Goal: Information Seeking & Learning: Find contact information

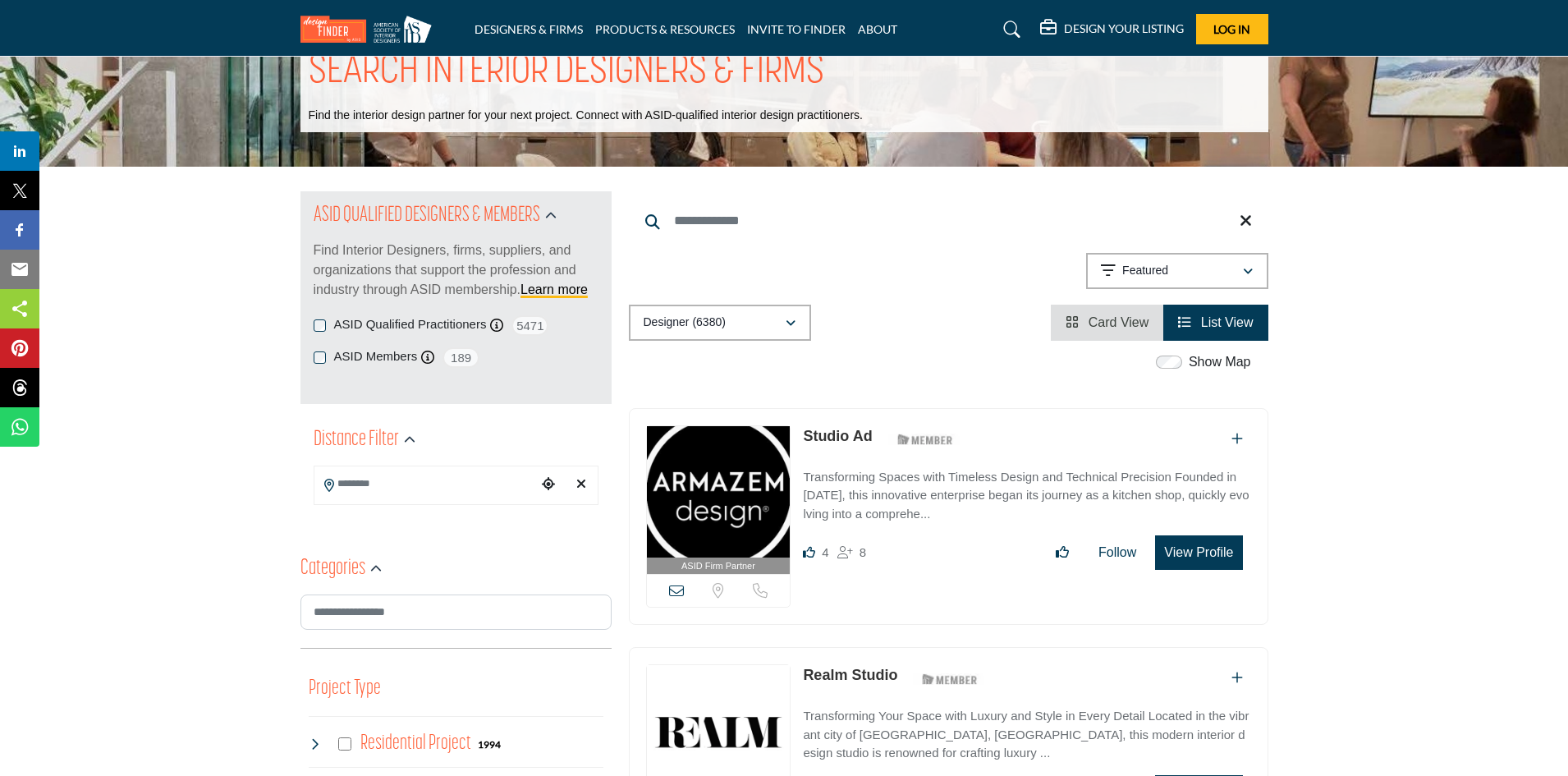
scroll to position [82, 0]
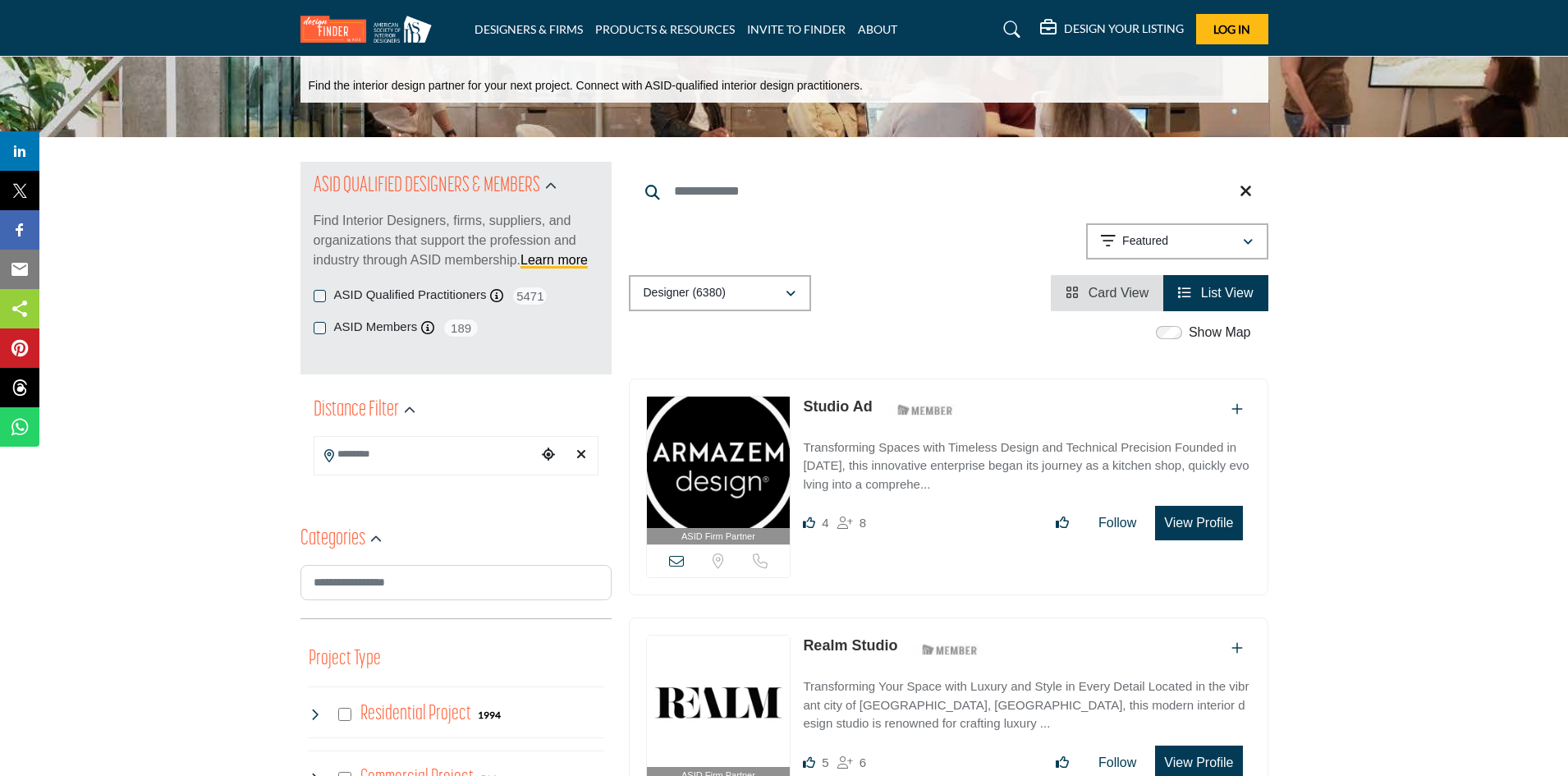
click at [549, 454] on icon "Choose your current location" at bounding box center [548, 454] width 13 height 13
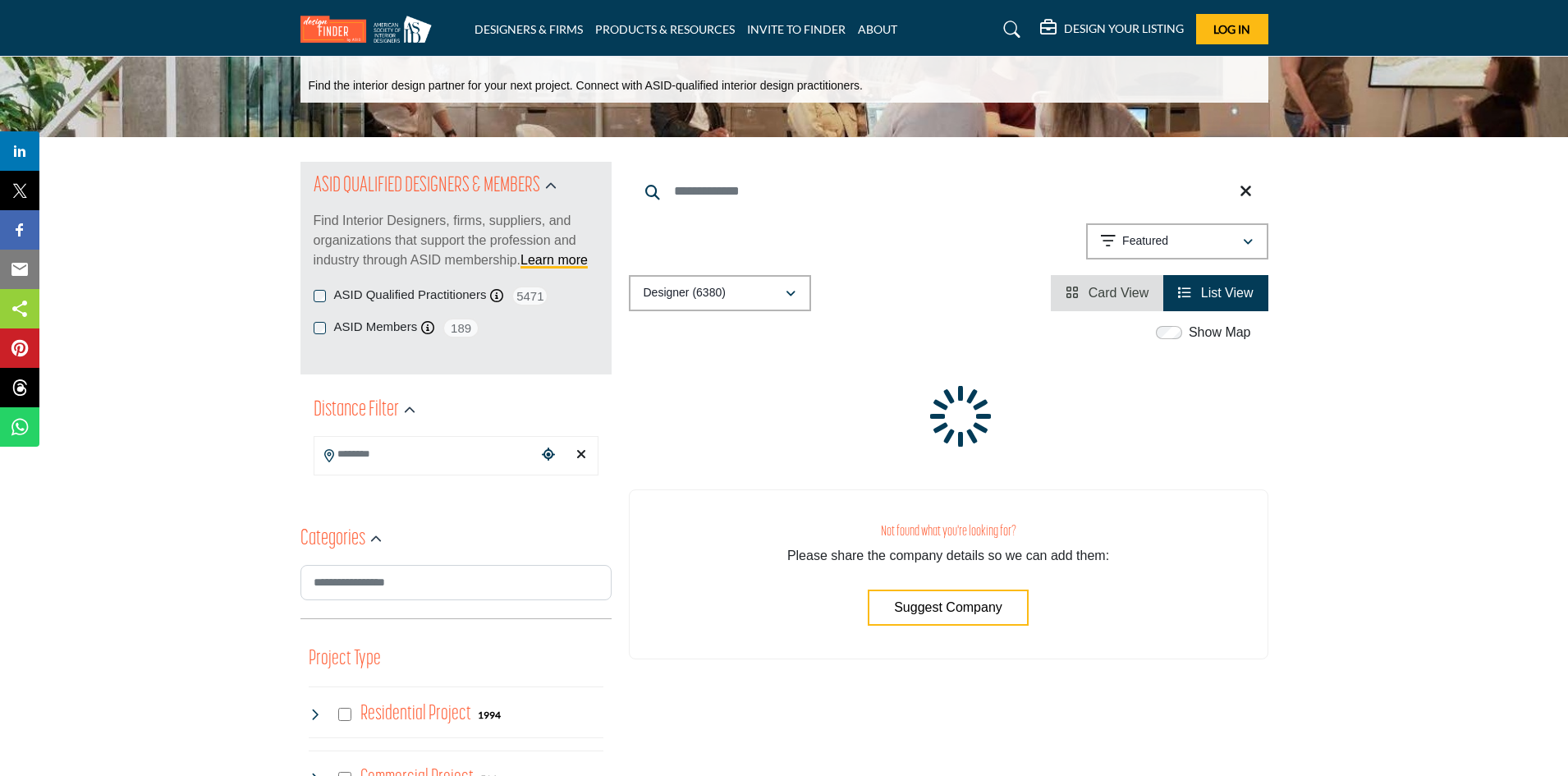
type input "**********"
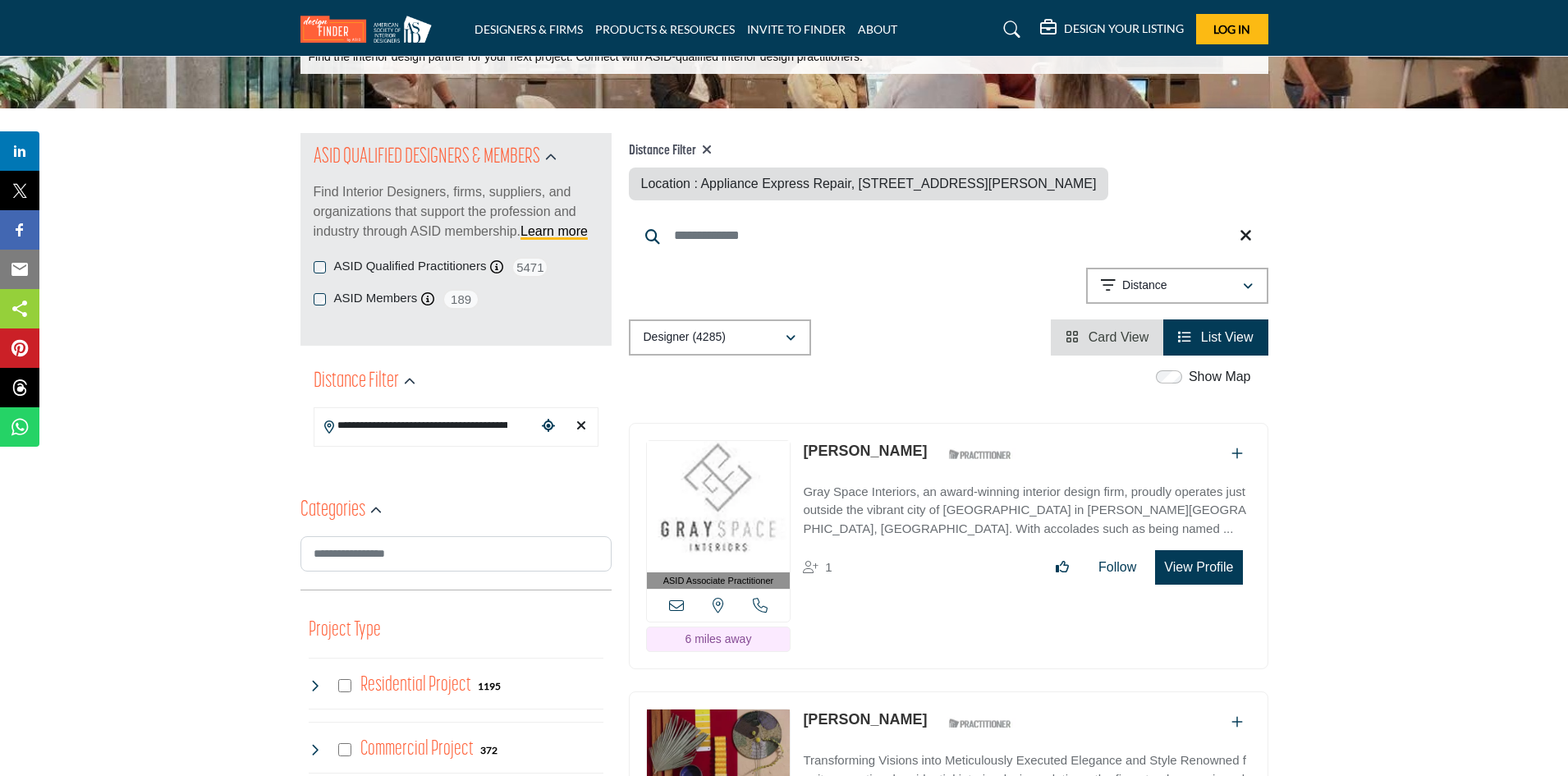
scroll to position [82, 0]
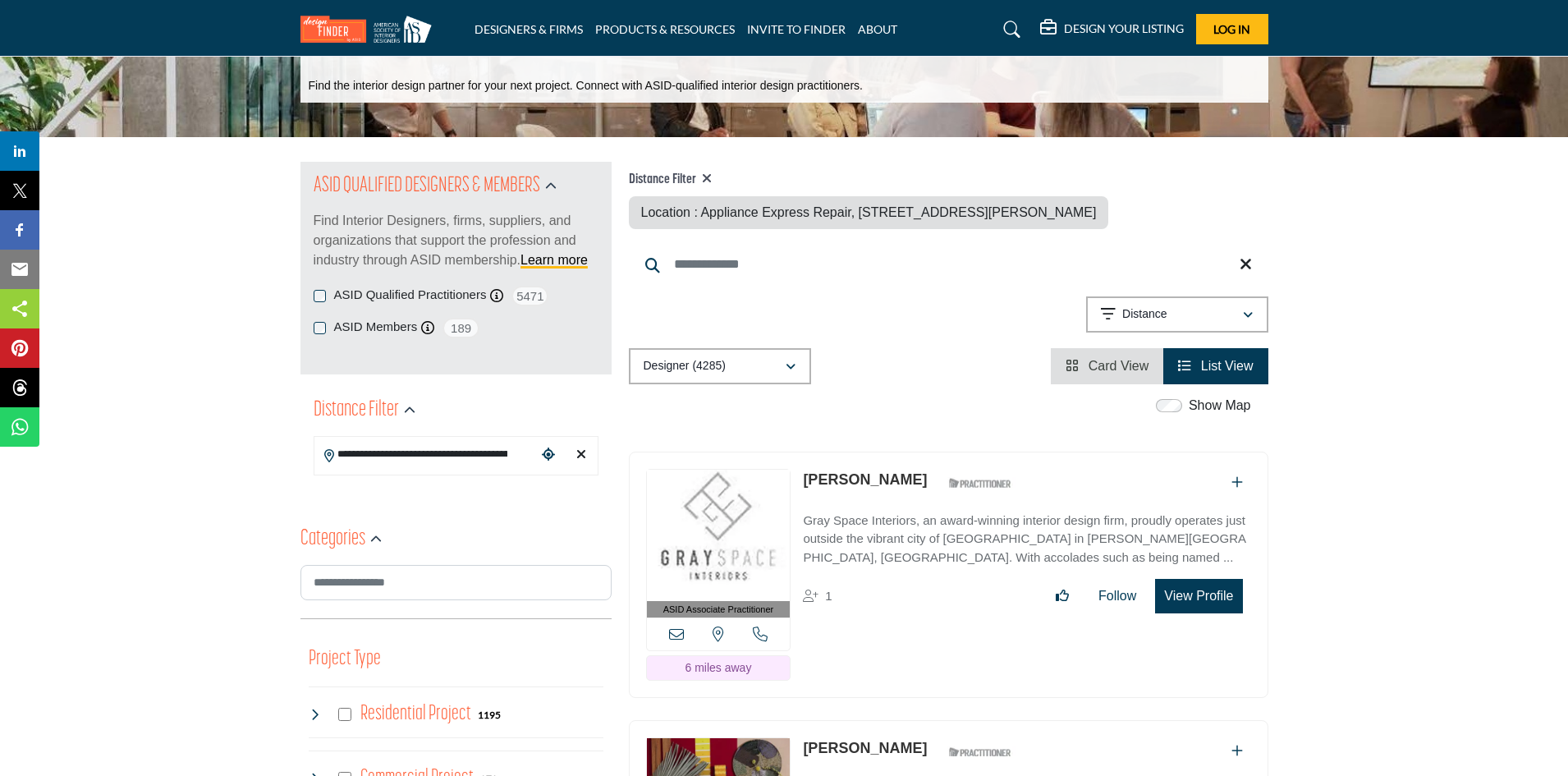
drag, startPoint x: 800, startPoint y: 478, endPoint x: 909, endPoint y: 471, distance: 109.2
click at [909, 471] on div "ASID Associate Practitioner ASID Associate Practitioners have a degree in any m…" at bounding box center [949, 575] width 640 height 248
copy link "[PERSON_NAME]"
click at [678, 634] on icon at bounding box center [676, 634] width 15 height 15
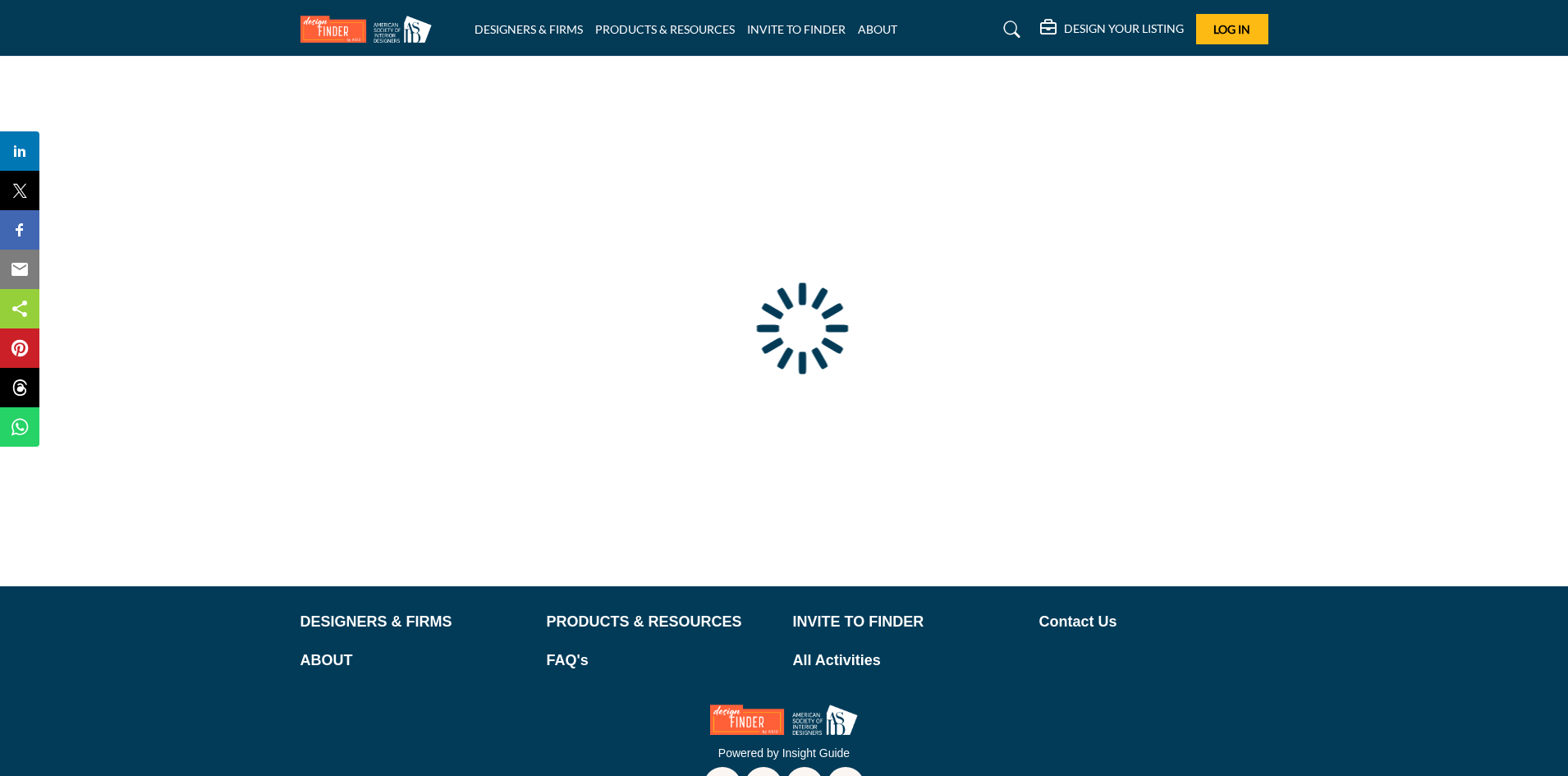
scroll to position [82, 0]
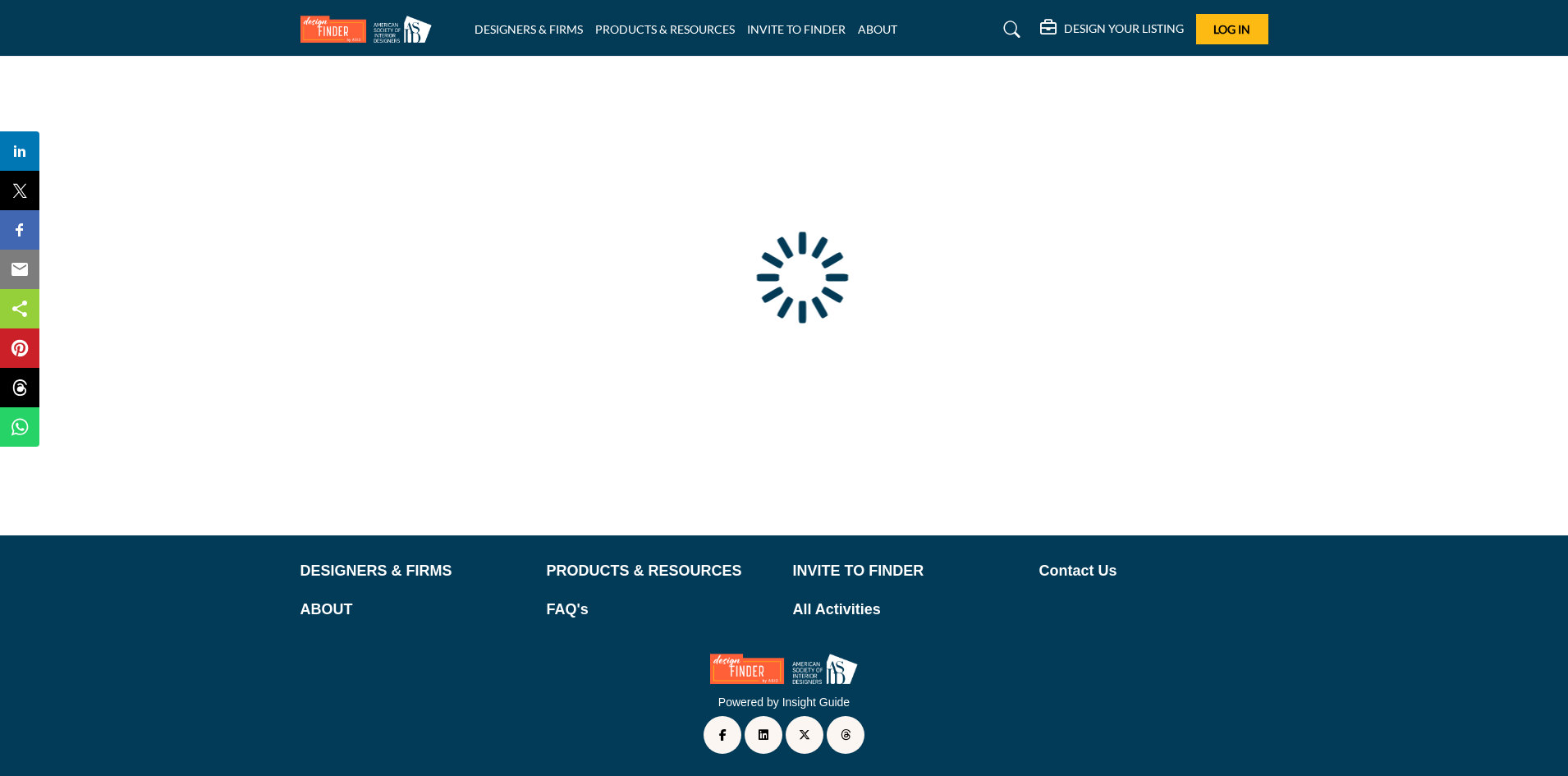
type input "**********"
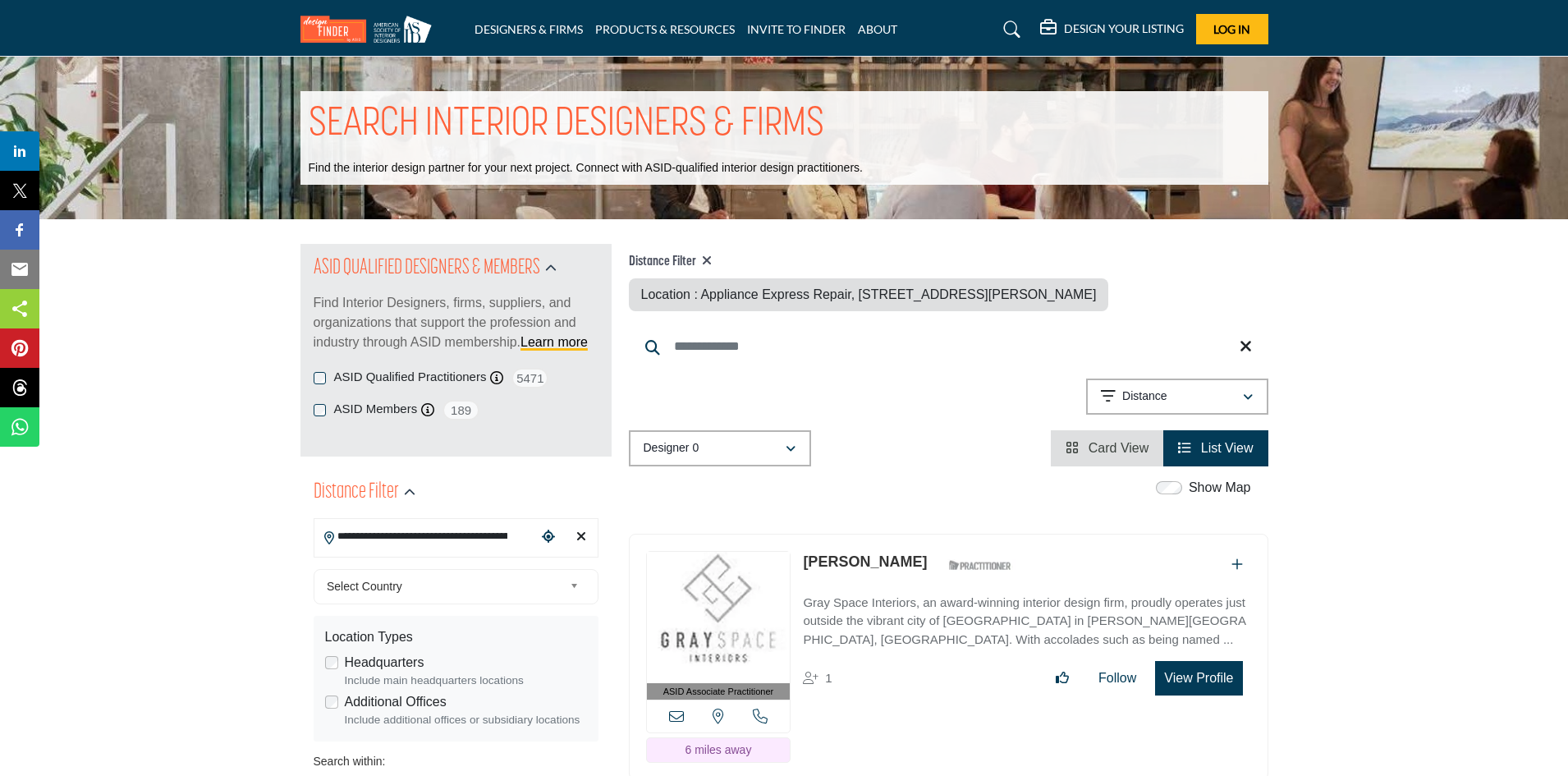
scroll to position [0, 0]
click at [1253, 33] on button "Log In" at bounding box center [1232, 28] width 72 height 30
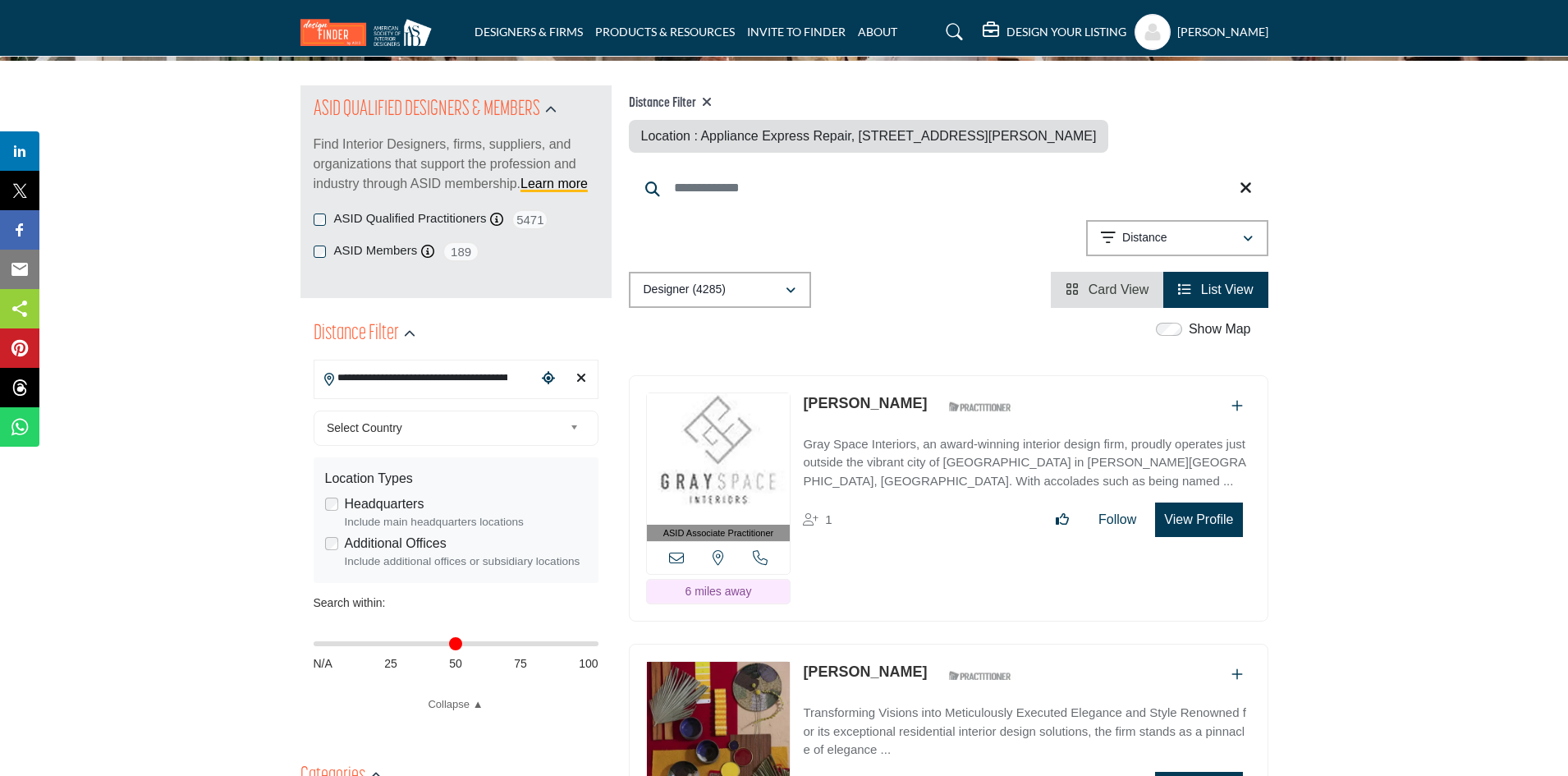
scroll to position [164, 0]
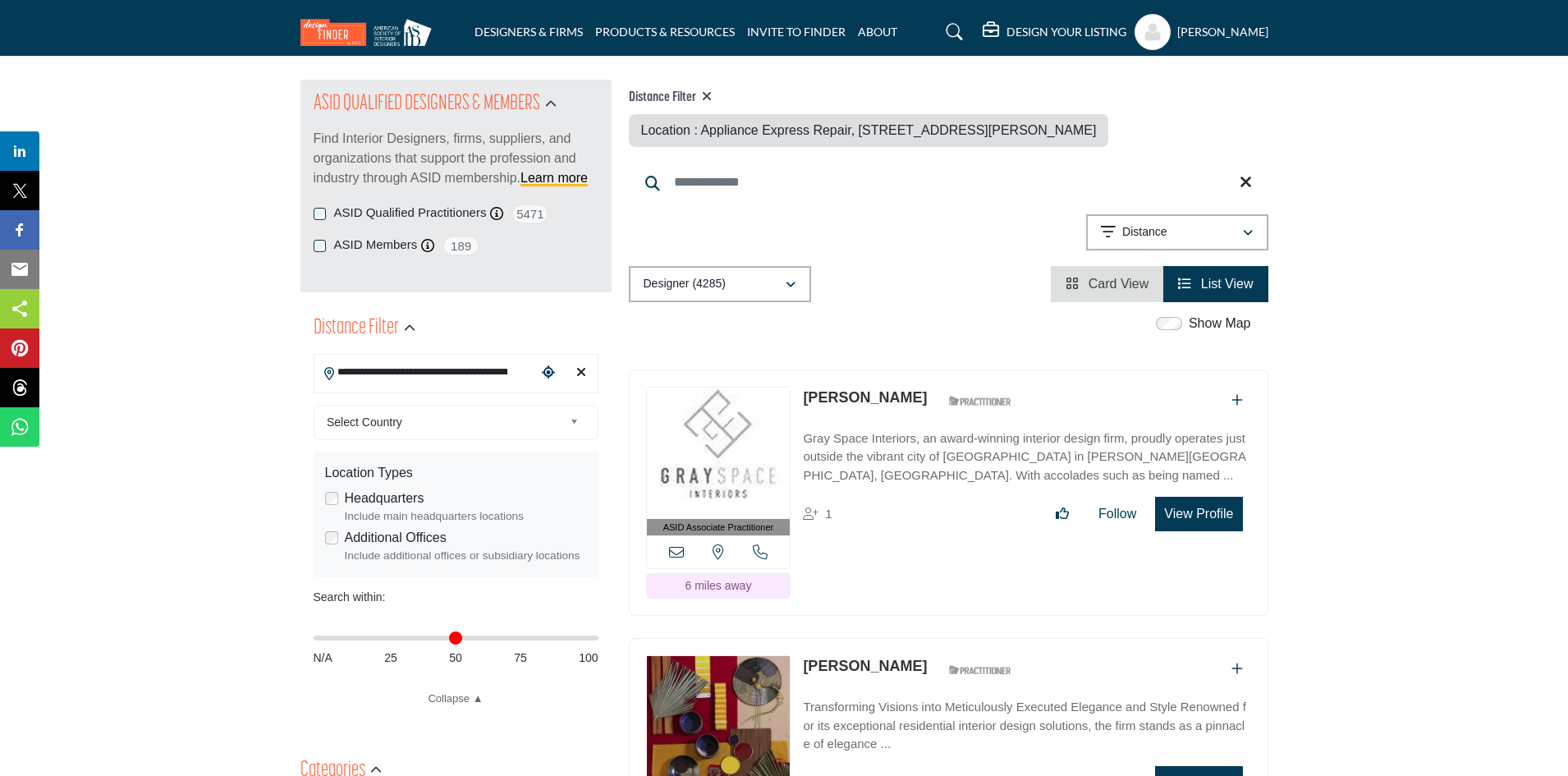
click at [673, 550] on icon at bounding box center [676, 552] width 15 height 15
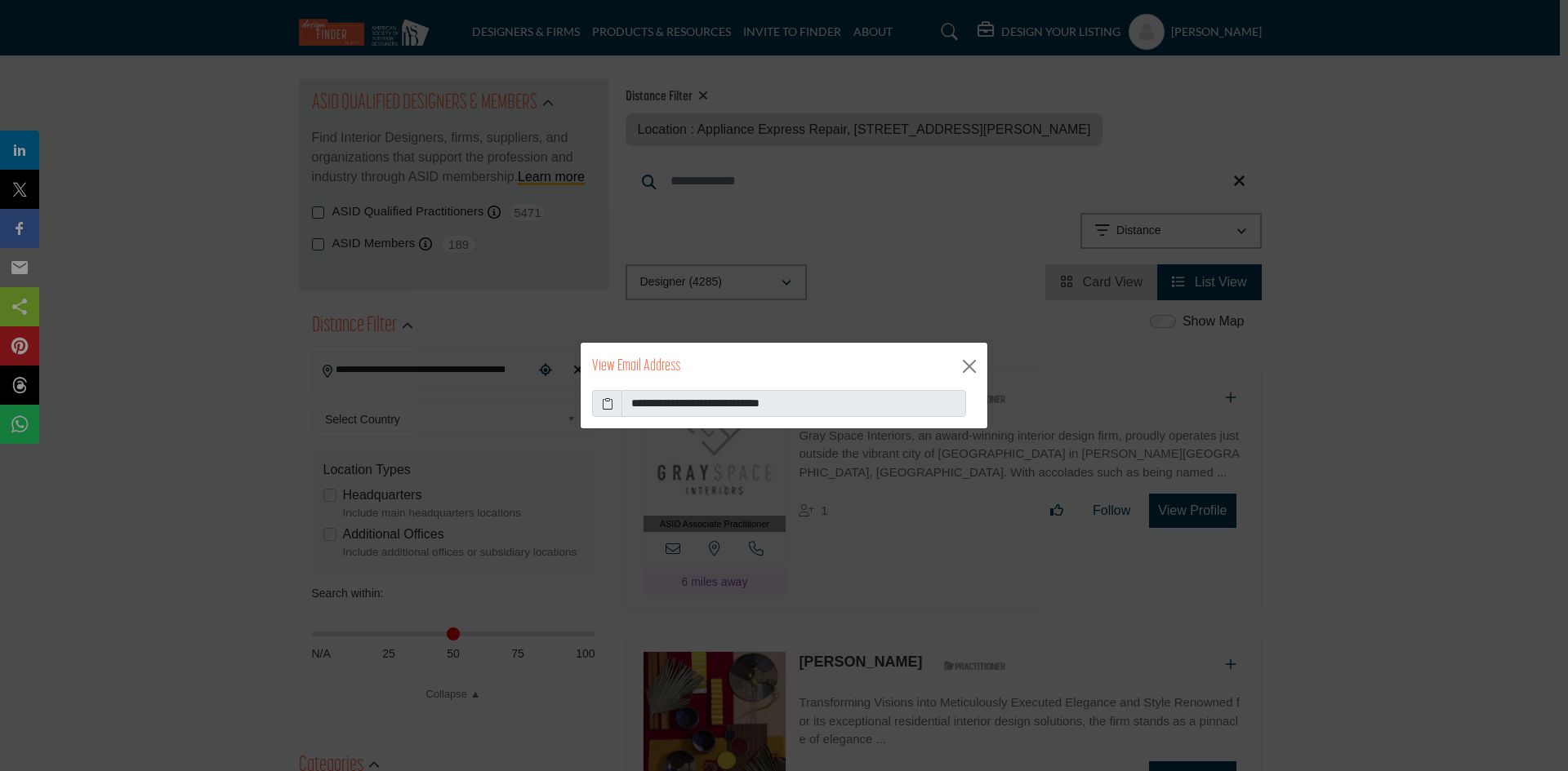
click at [597, 403] on span at bounding box center [607, 403] width 30 height 28
click at [607, 403] on icon at bounding box center [608, 403] width 12 height 18
click at [978, 369] on button "Close" at bounding box center [969, 366] width 24 height 24
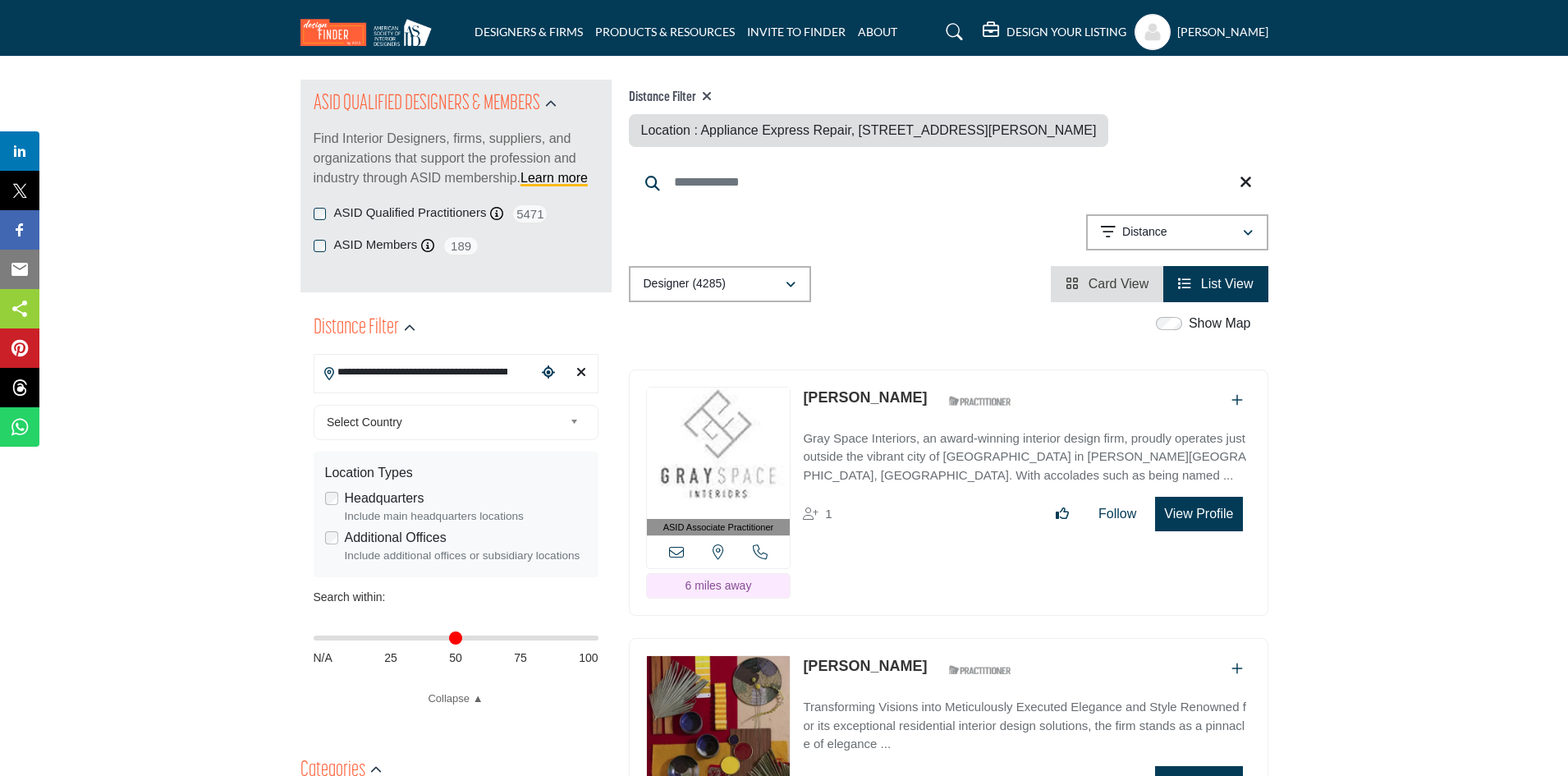
click at [760, 550] on icon at bounding box center [760, 552] width 15 height 15
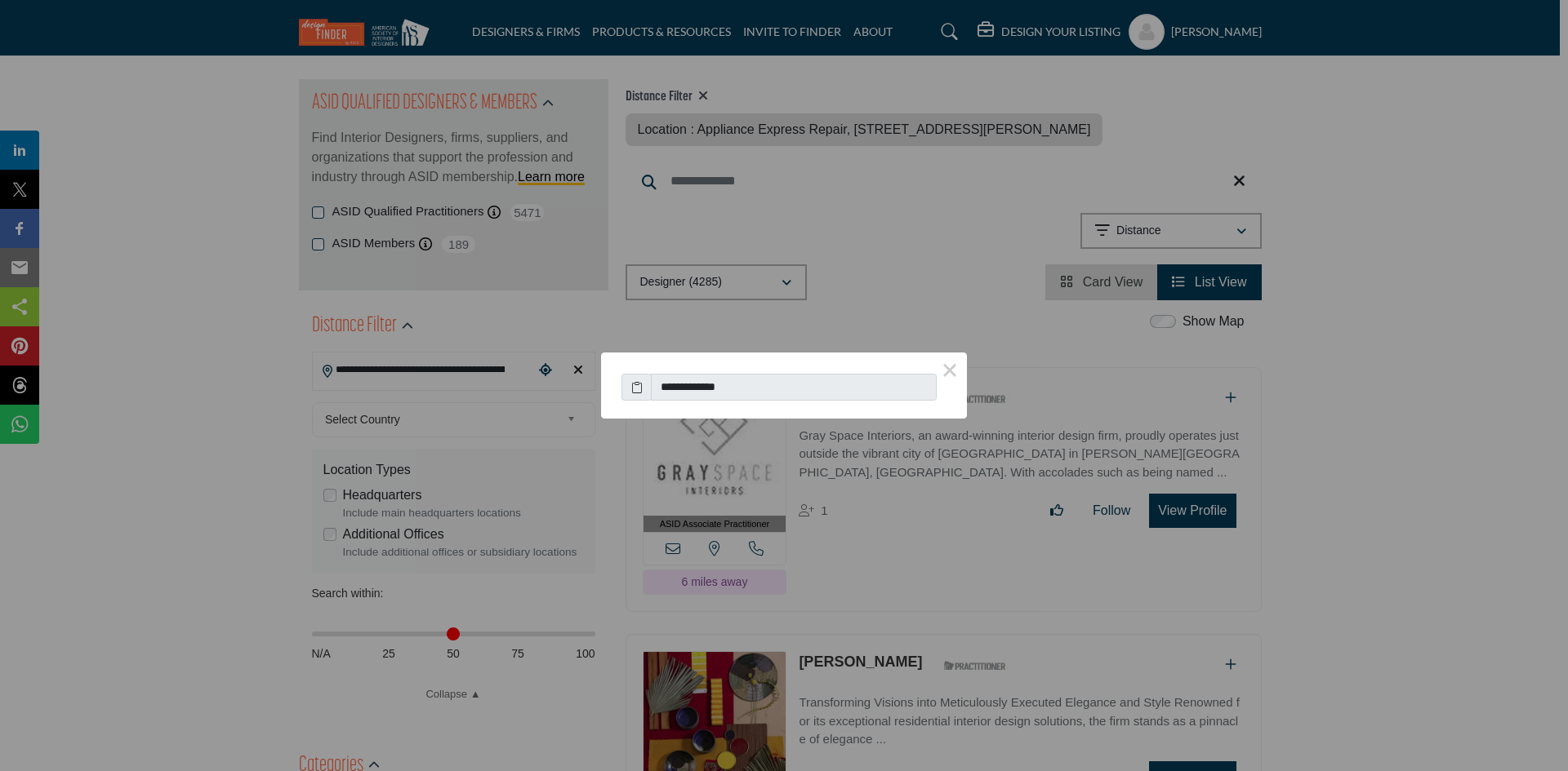
click at [638, 389] on icon at bounding box center [637, 388] width 12 height 18
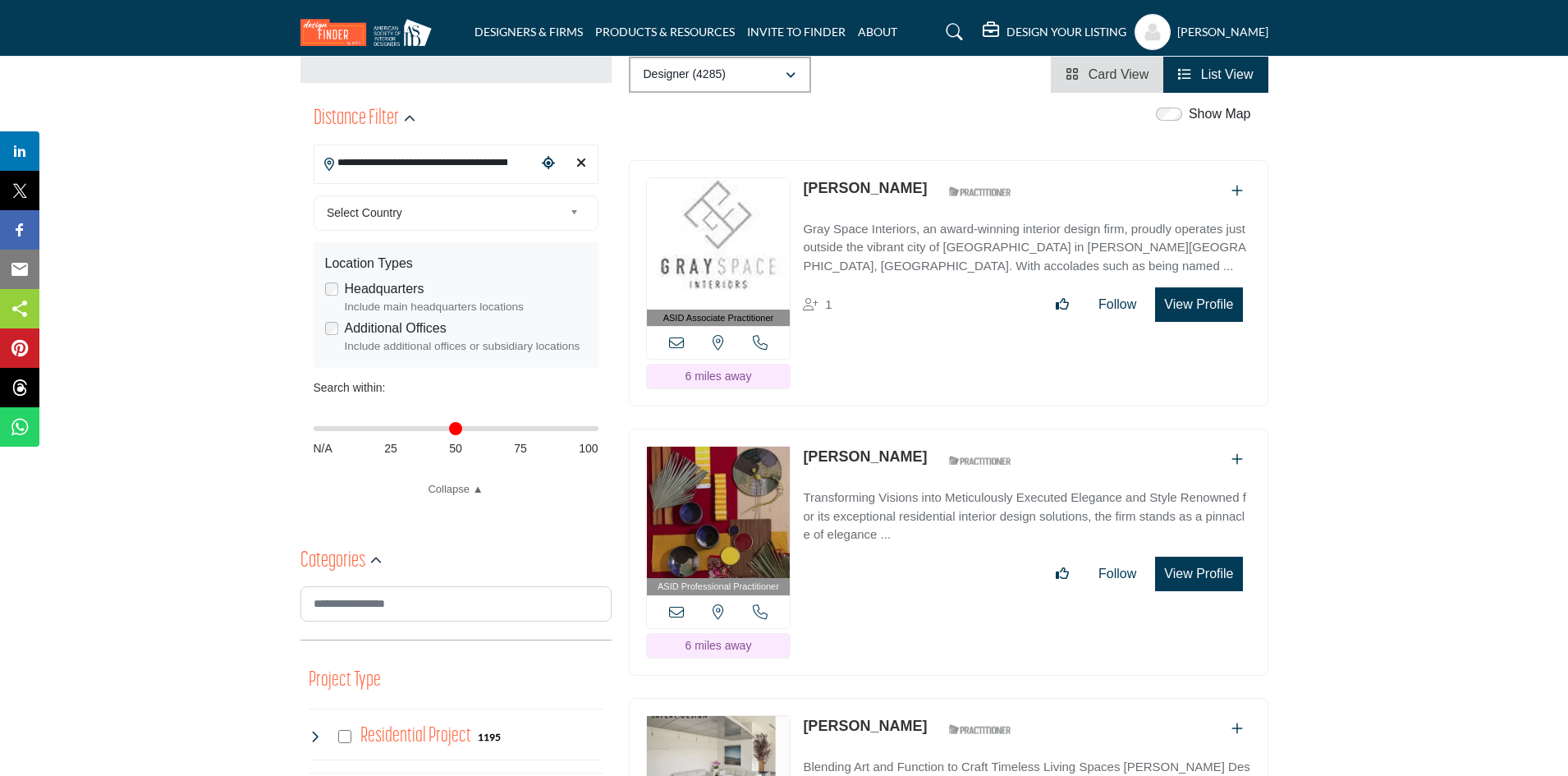
scroll to position [411, 0]
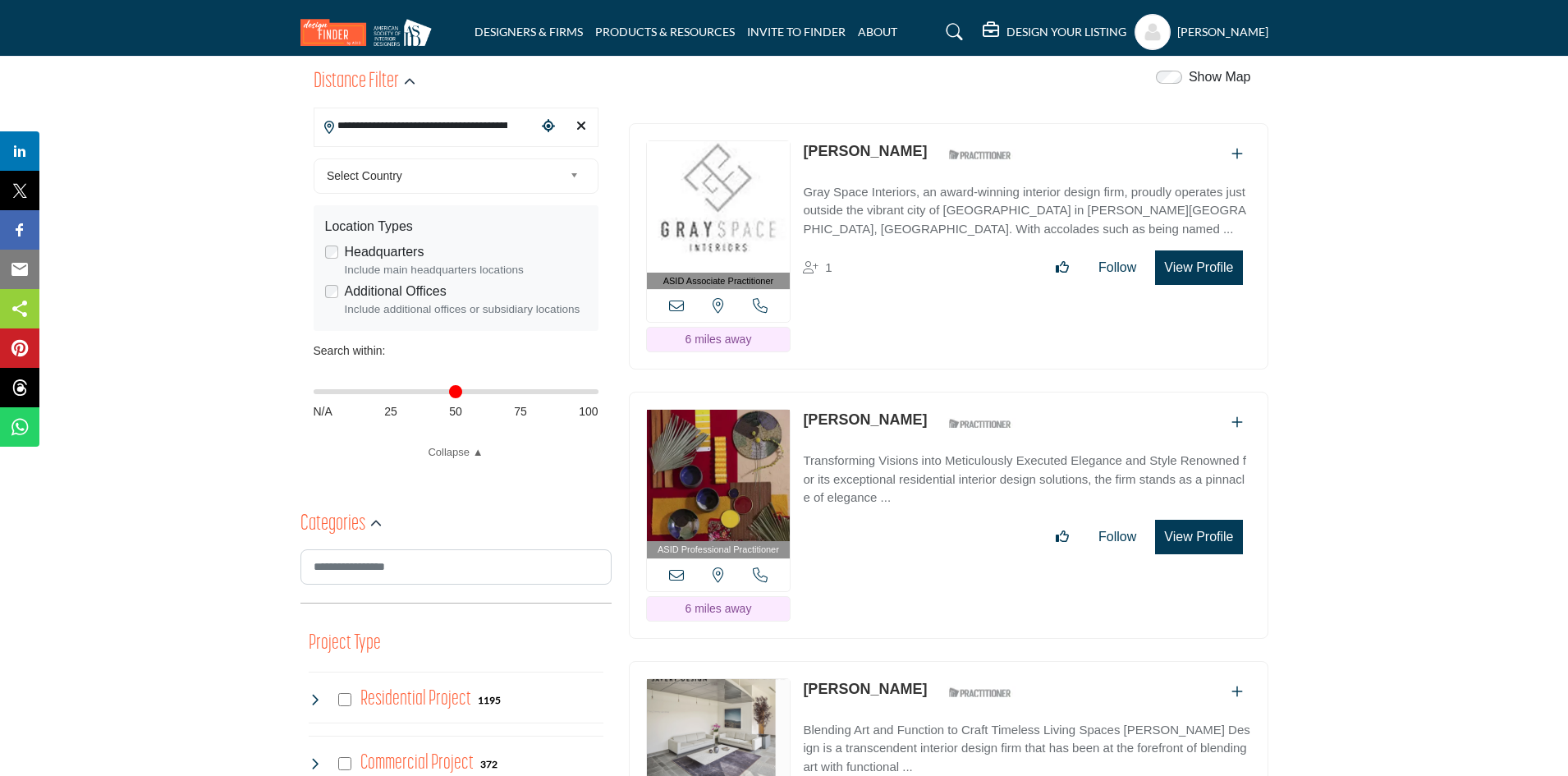
drag, startPoint x: 799, startPoint y: 414, endPoint x: 938, endPoint y: 422, distance: 139.2
click at [938, 422] on div "ASID Professional Practitioner ASID Professional Practitioners have successfull…" at bounding box center [949, 515] width 640 height 248
copy div "[PERSON_NAME]"
click at [683, 571] on icon at bounding box center [676, 574] width 15 height 15
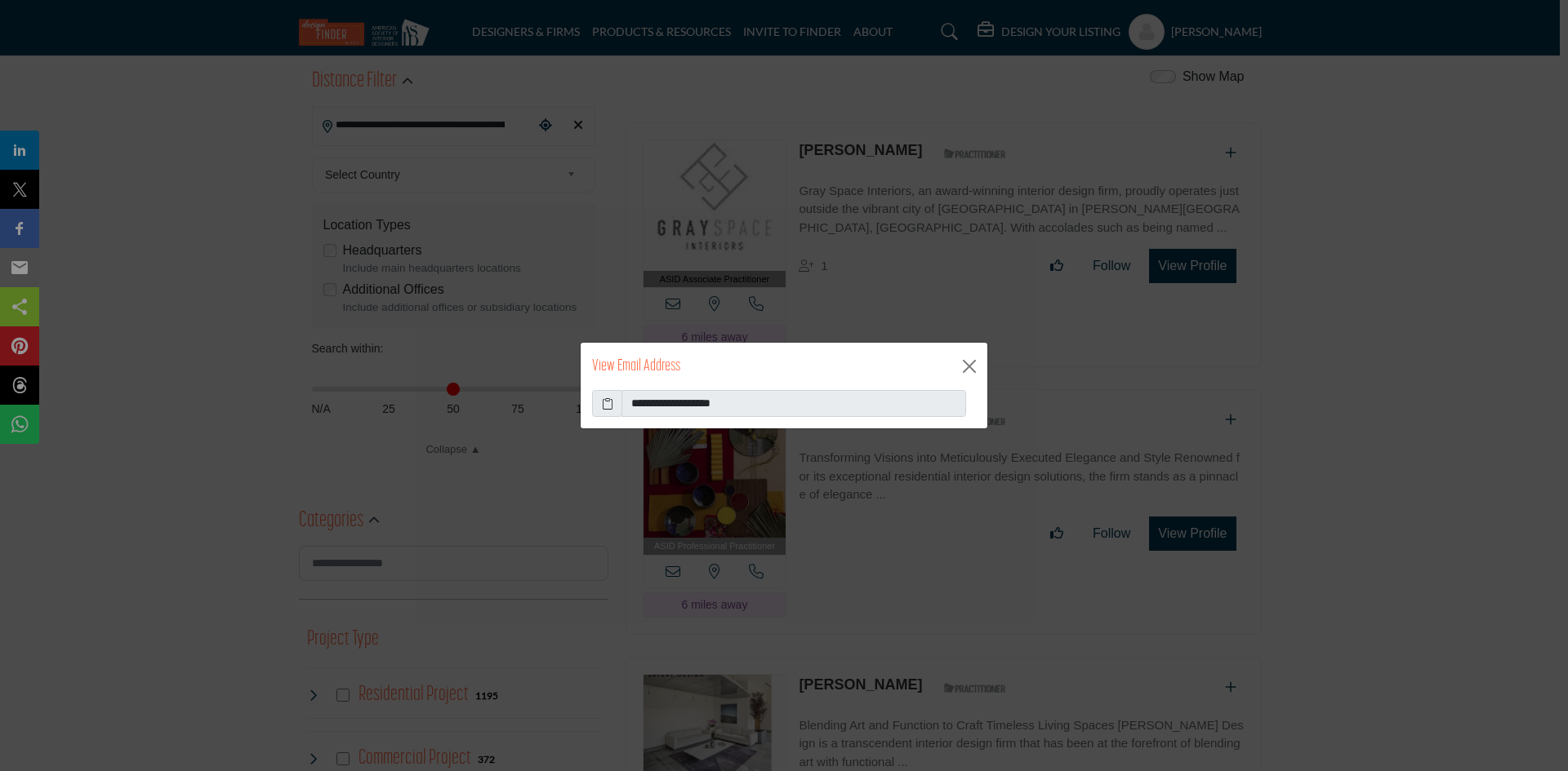
click at [599, 400] on span at bounding box center [607, 403] width 30 height 28
click at [603, 403] on icon at bounding box center [608, 403] width 12 height 18
click at [976, 366] on button "Close" at bounding box center [969, 366] width 24 height 24
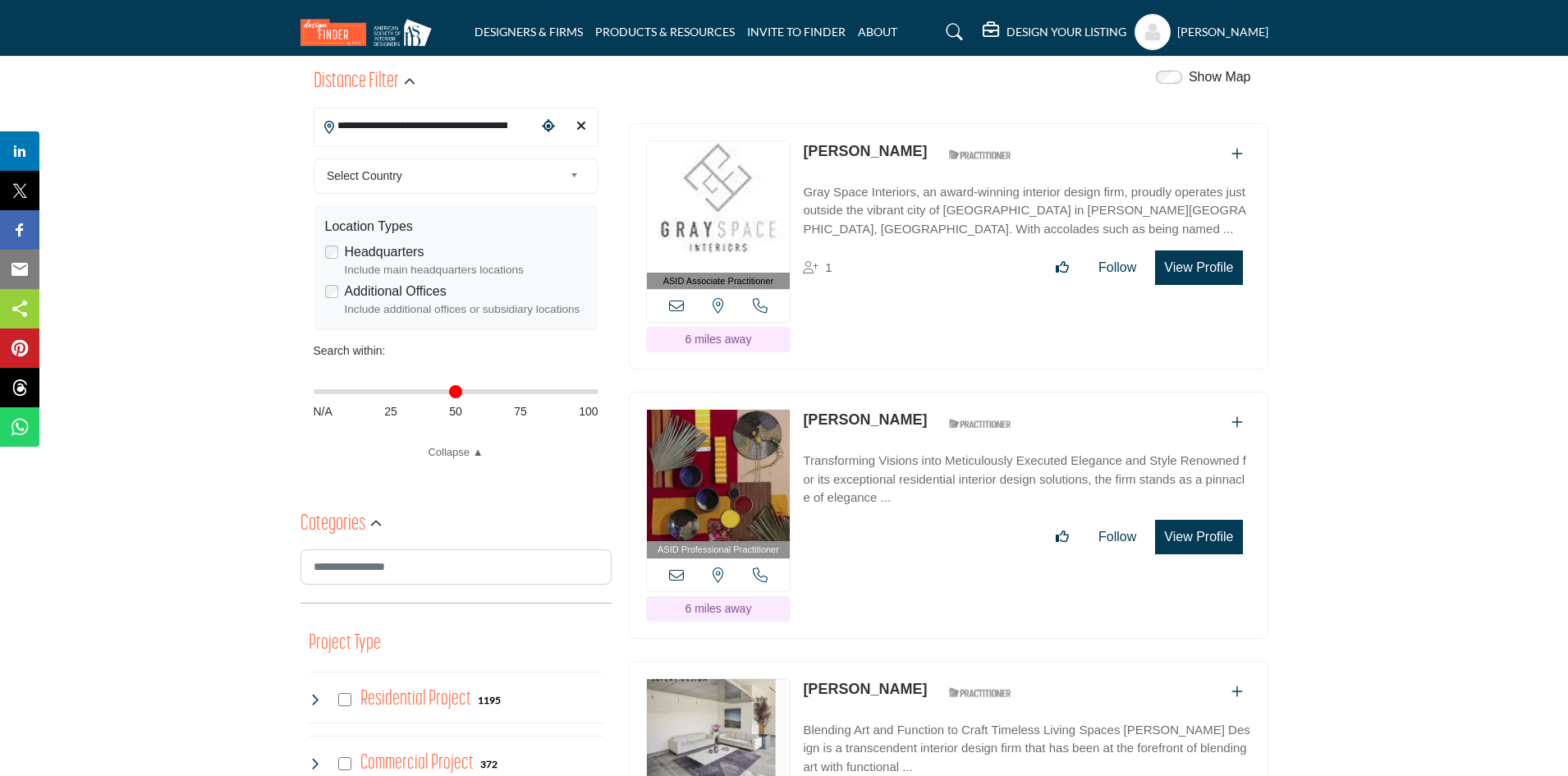
click at [755, 571] on icon at bounding box center [760, 574] width 15 height 15
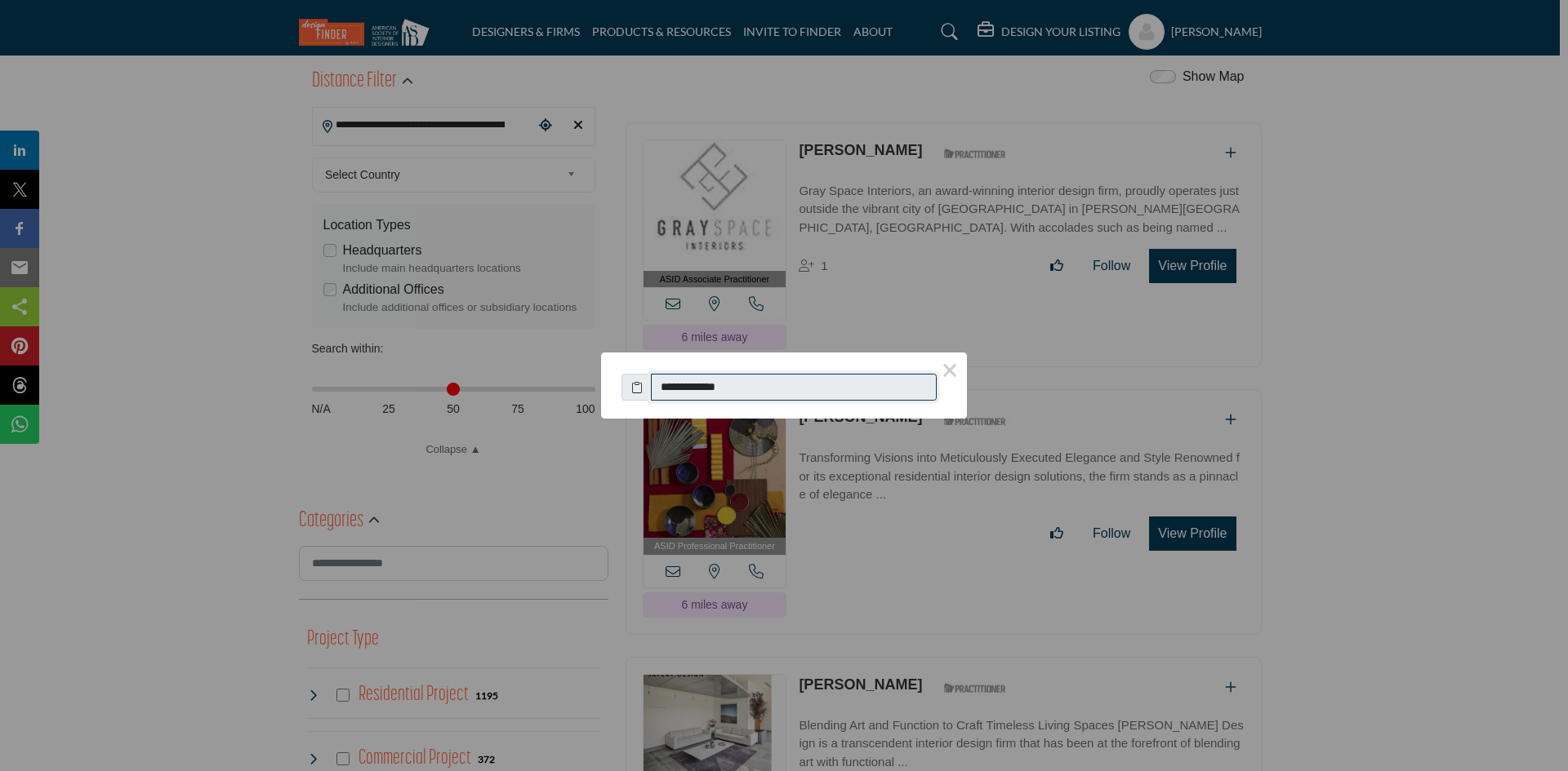
drag, startPoint x: 751, startPoint y: 386, endPoint x: 677, endPoint y: 390, distance: 74.1
click at [677, 390] on input "**********" at bounding box center [794, 387] width 286 height 28
click at [946, 364] on button "×" at bounding box center [949, 369] width 34 height 34
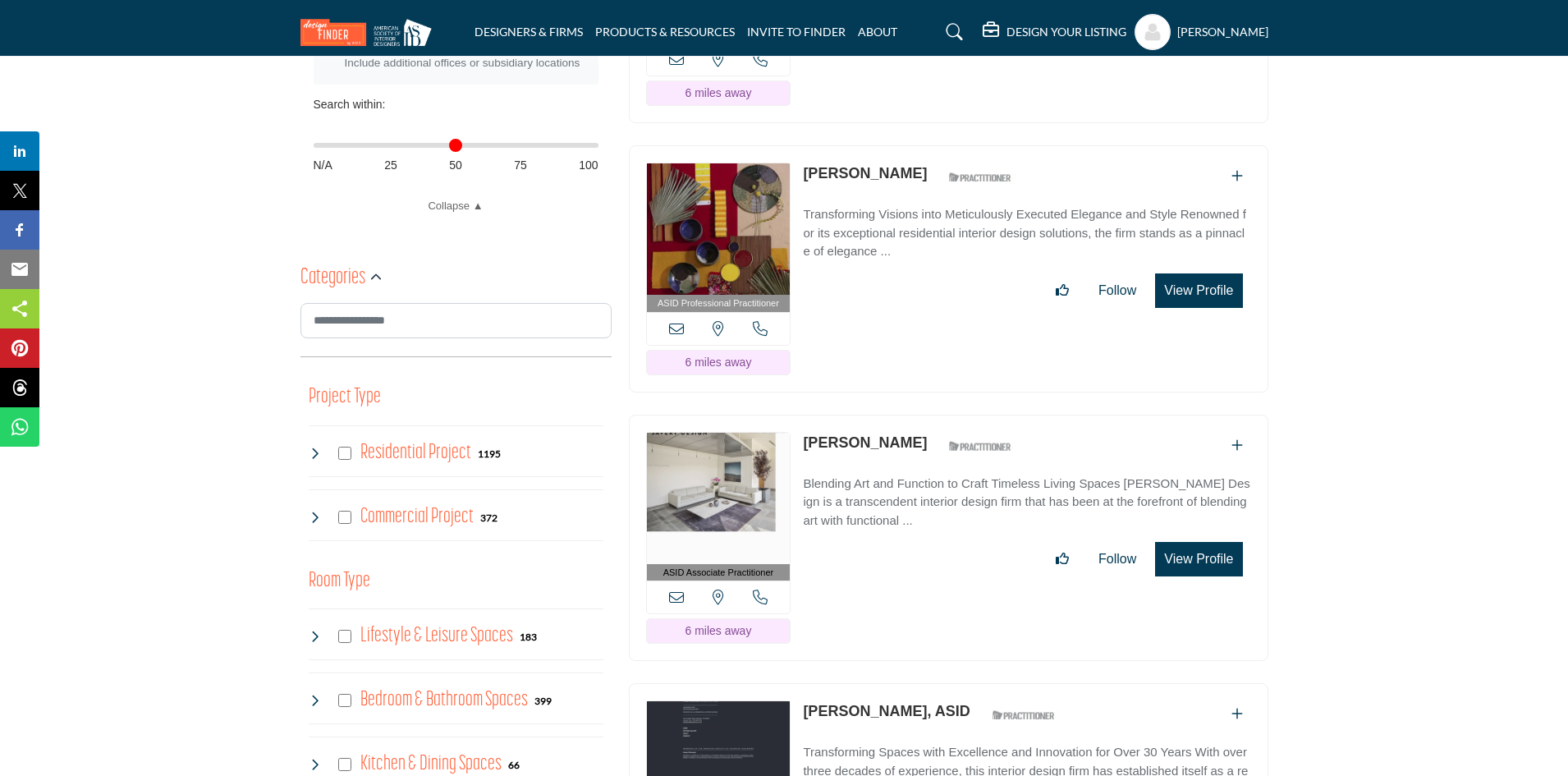
scroll to position [740, 0]
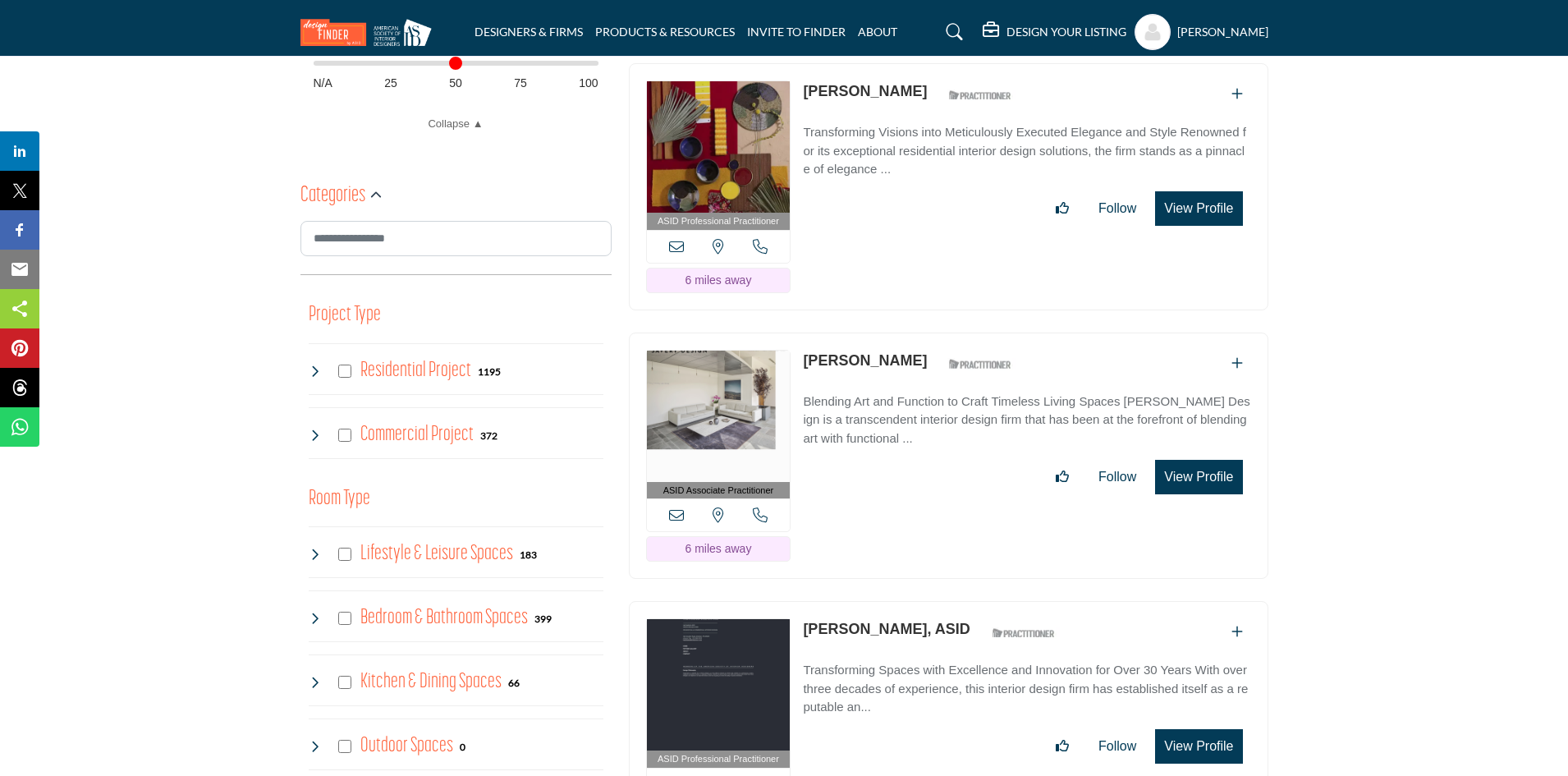
drag, startPoint x: 797, startPoint y: 354, endPoint x: 886, endPoint y: 353, distance: 89.0
click at [886, 353] on div "ASID Associate Practitioner ASID Associate Practitioners have a degree in any m…" at bounding box center [949, 456] width 640 height 248
copy link "[PERSON_NAME]"
click at [674, 515] on icon at bounding box center [676, 515] width 15 height 15
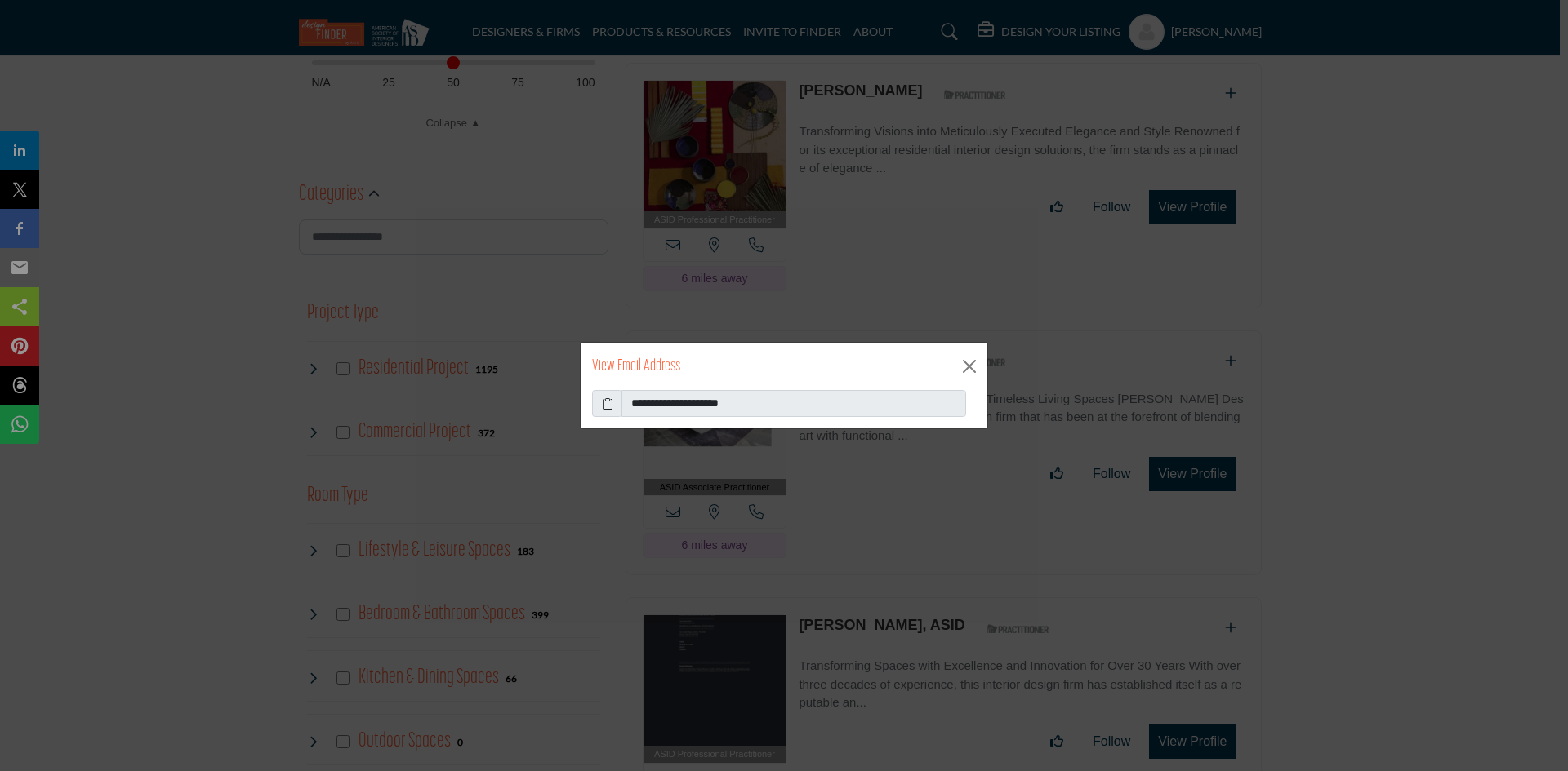
click at [615, 404] on span at bounding box center [607, 403] width 30 height 28
click at [600, 404] on span at bounding box center [607, 403] width 30 height 28
click at [607, 403] on icon at bounding box center [608, 403] width 12 height 18
click at [970, 363] on button "Close" at bounding box center [969, 366] width 24 height 24
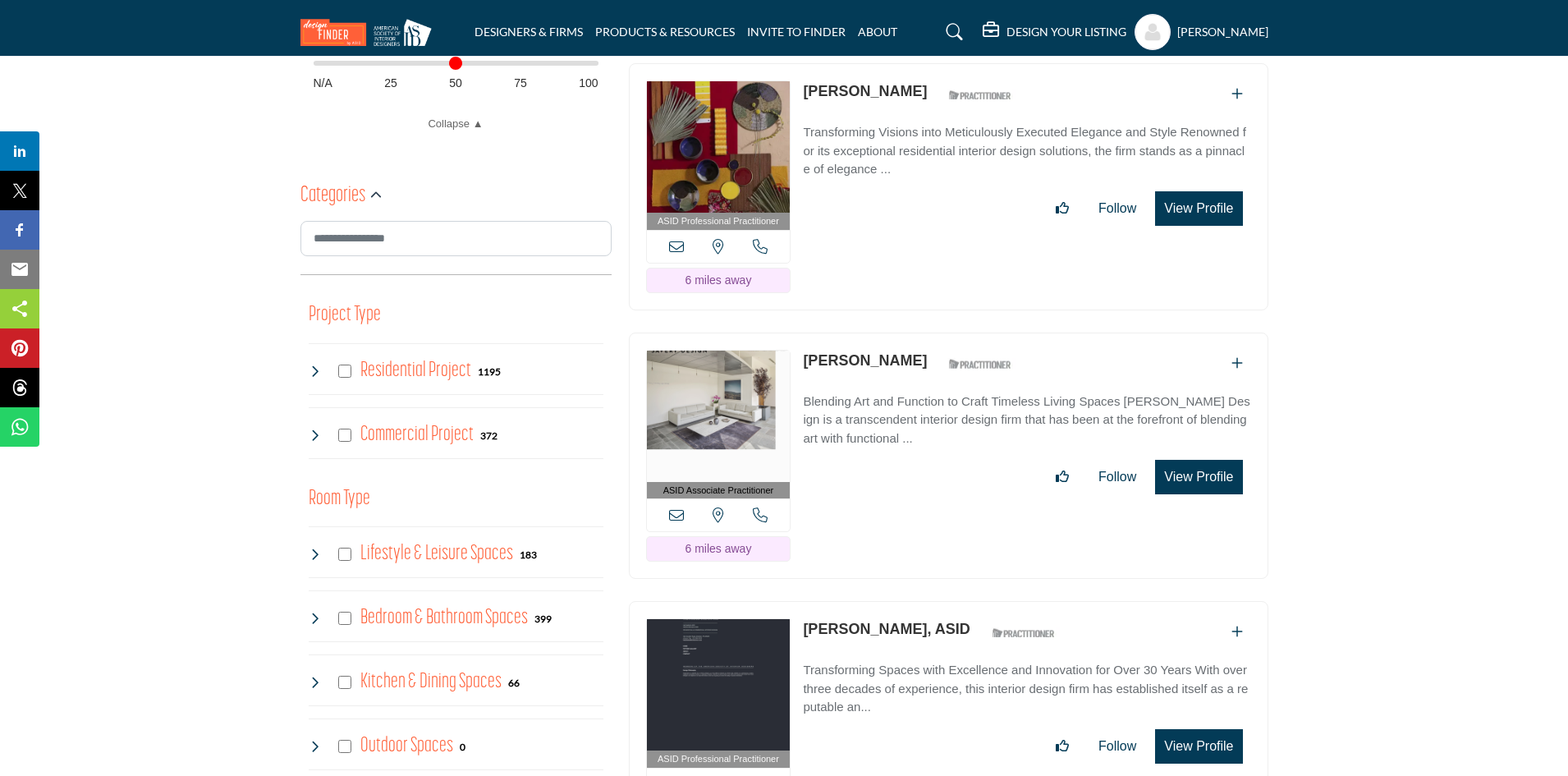
click at [756, 515] on icon at bounding box center [760, 515] width 15 height 15
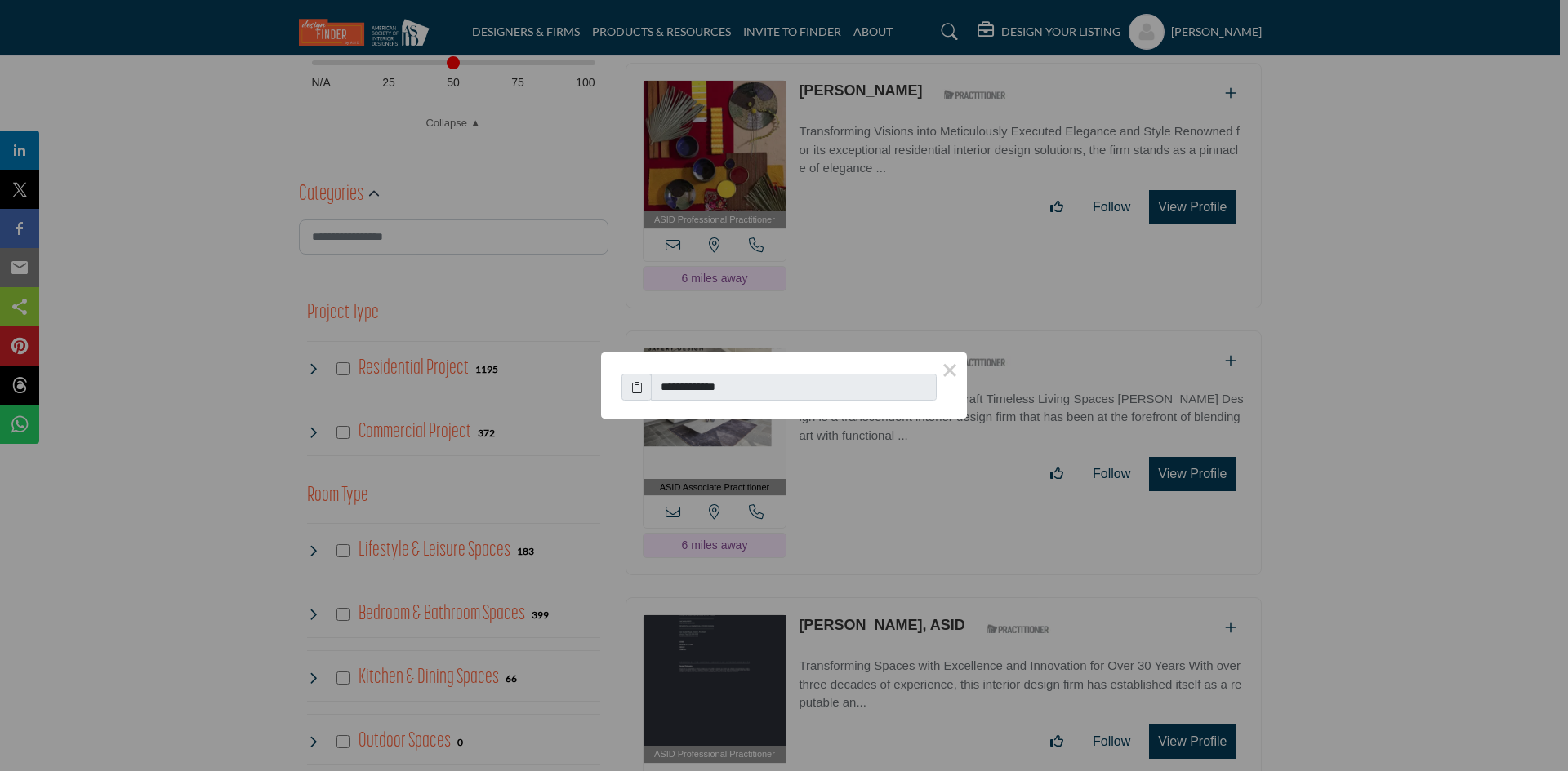
click at [633, 390] on icon at bounding box center [637, 388] width 12 height 18
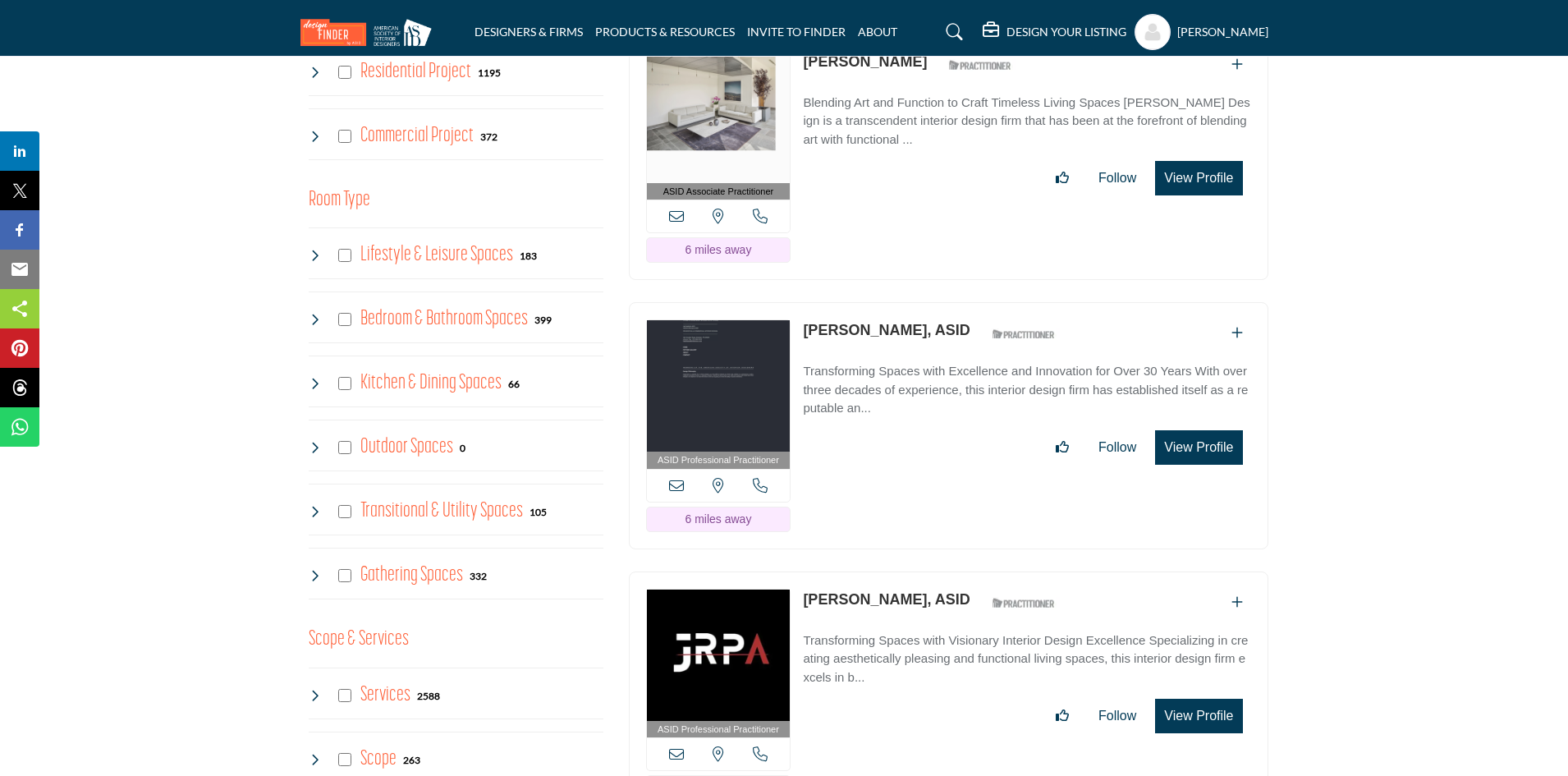
scroll to position [1068, 0]
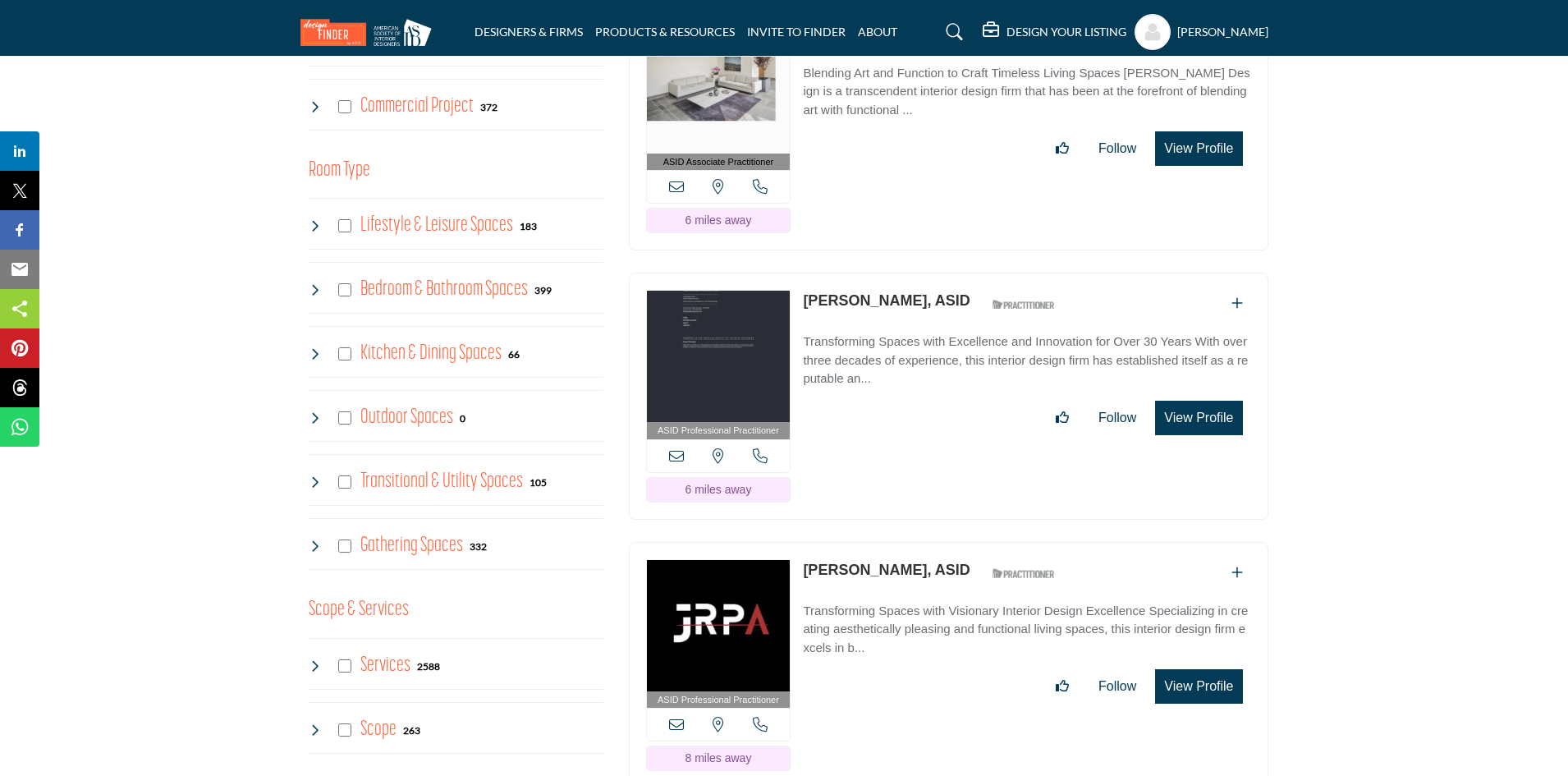
drag, startPoint x: 801, startPoint y: 290, endPoint x: 930, endPoint y: 304, distance: 129.8
click at [930, 304] on div "ASID Professional Practitioner ASID Professional Practitioners have successfull…" at bounding box center [949, 396] width 640 height 248
copy link "[PERSON_NAME], ASID"
click at [676, 452] on icon at bounding box center [676, 455] width 15 height 15
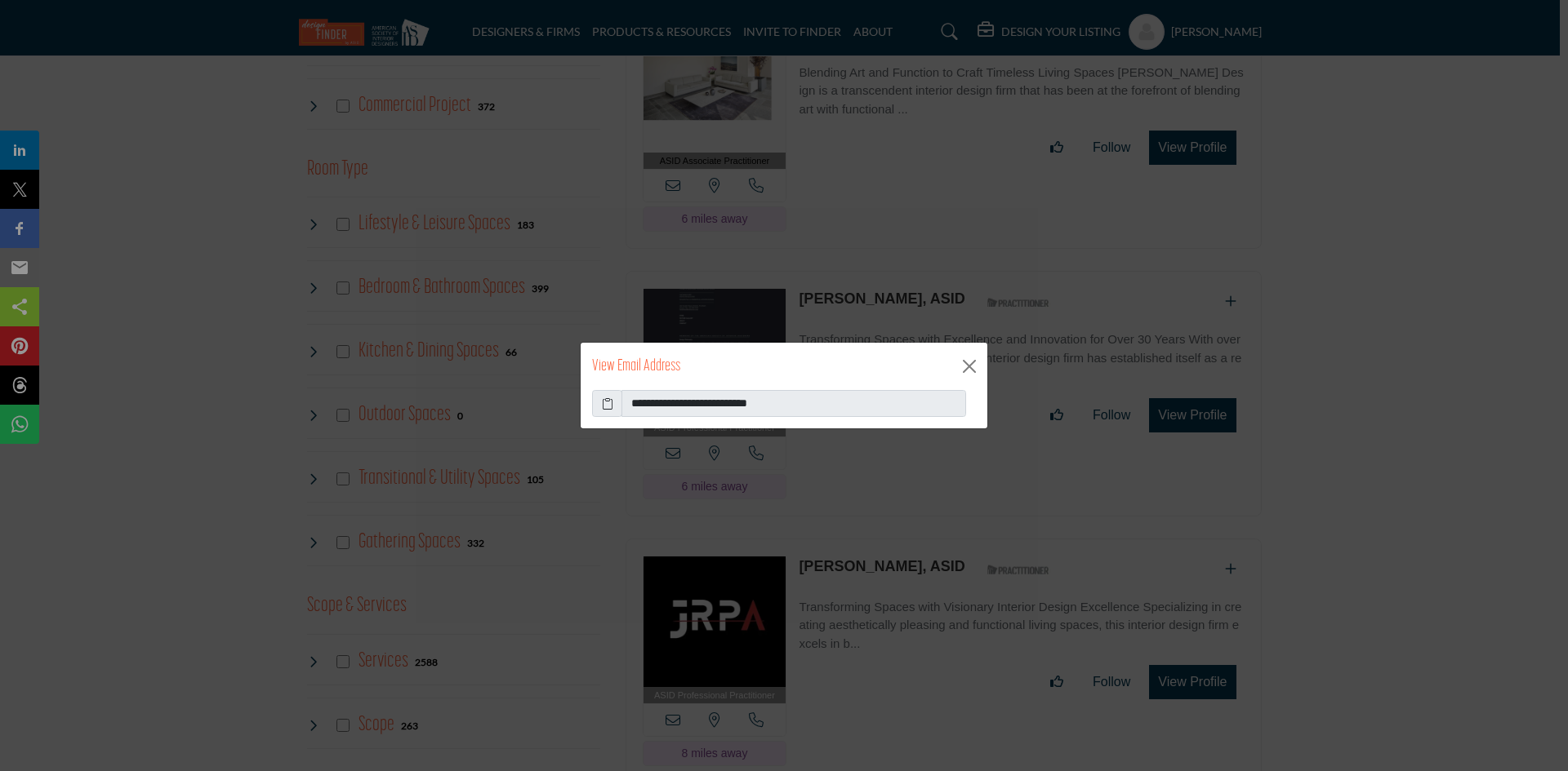
click at [607, 396] on icon at bounding box center [608, 403] width 12 height 18
click at [975, 362] on button "Close" at bounding box center [969, 366] width 24 height 24
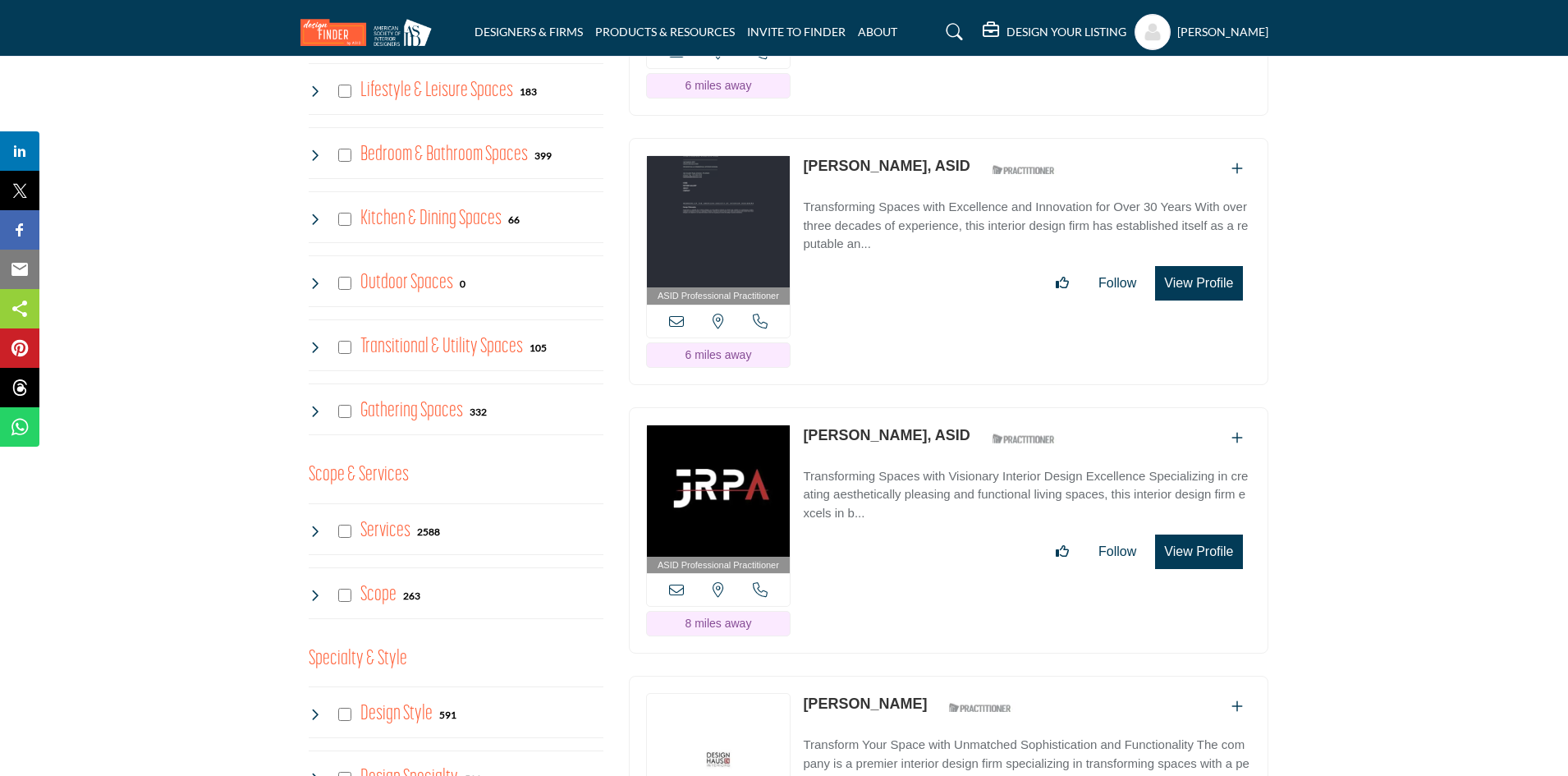
scroll to position [1232, 0]
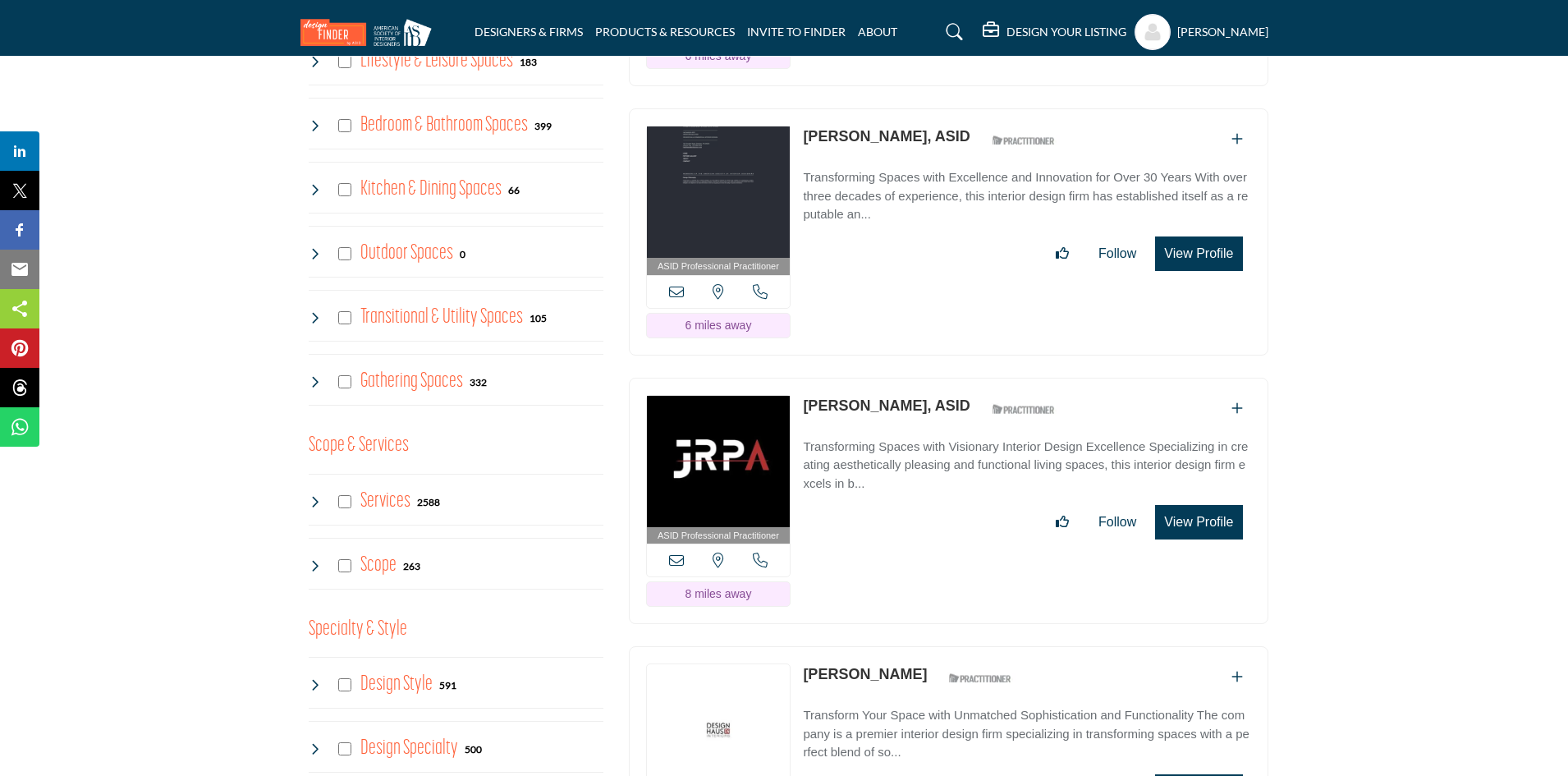
drag, startPoint x: 796, startPoint y: 403, endPoint x: 891, endPoint y: 412, distance: 95.4
click at [891, 412] on div "ASID Professional Practitioner ASID Professional Practitioners have successfull…" at bounding box center [949, 501] width 640 height 248
copy div "View email address of this listing View the location of this listing Call Numbe…"
click at [758, 556] on icon at bounding box center [760, 560] width 15 height 15
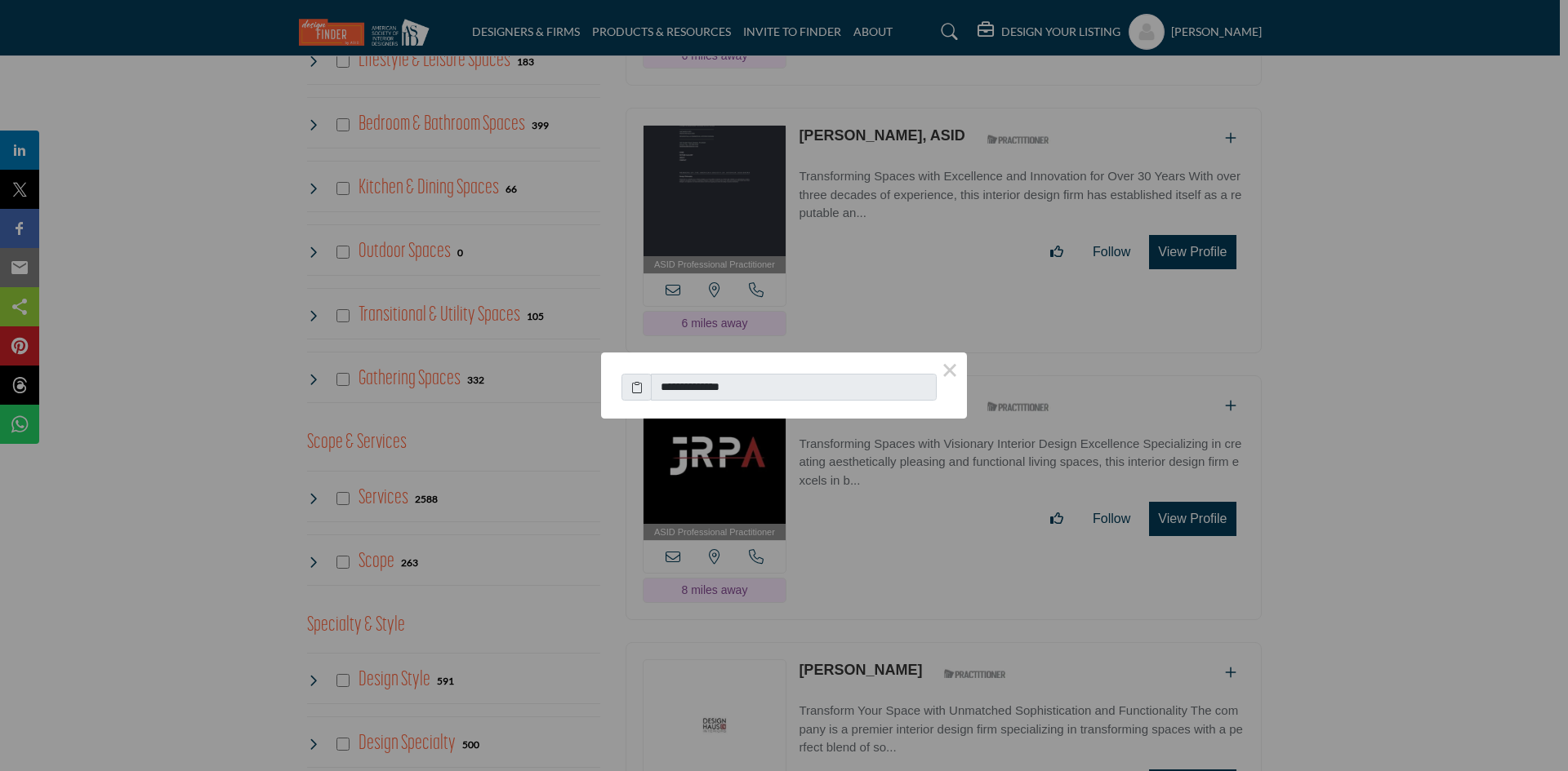
click at [641, 387] on icon at bounding box center [637, 388] width 12 height 18
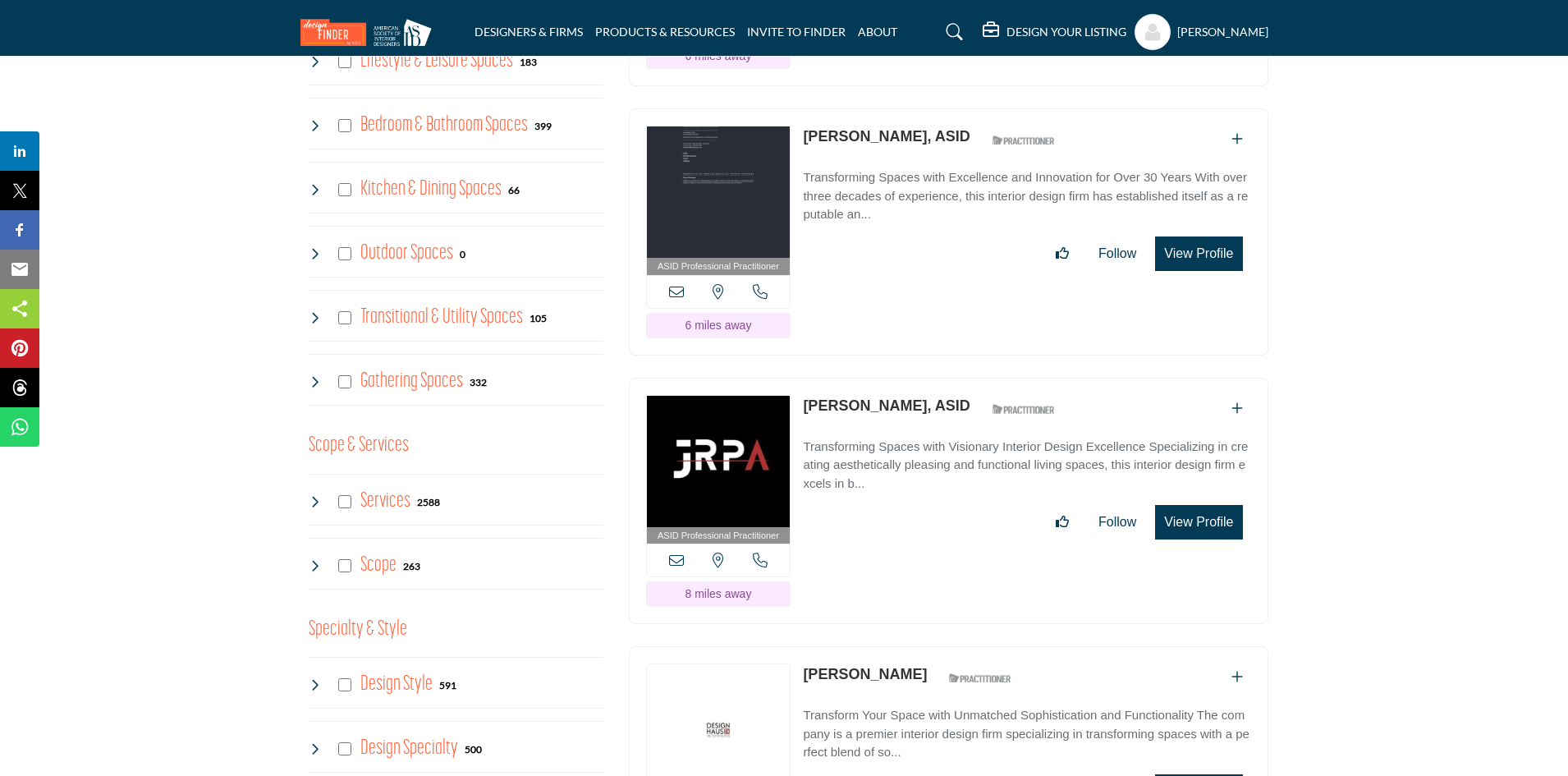
drag, startPoint x: 798, startPoint y: 407, endPoint x: 939, endPoint y: 413, distance: 141.1
click at [939, 413] on div "ASID Professional Practitioner ASID Professional Practitioners have successfull…" at bounding box center [949, 501] width 640 height 248
copy div "[PERSON_NAME], ASID"
click at [683, 555] on icon at bounding box center [676, 560] width 15 height 15
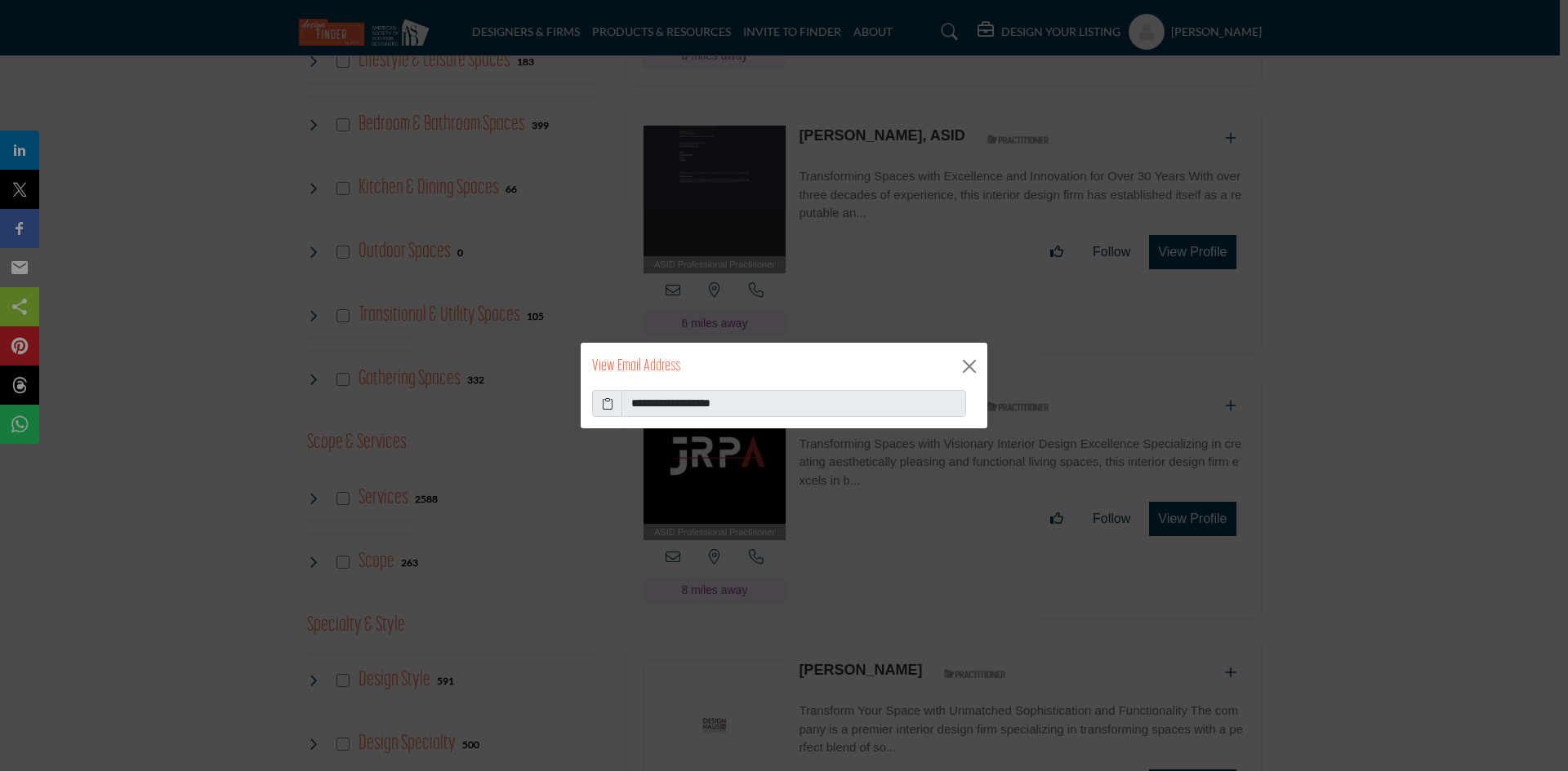
click at [607, 404] on icon at bounding box center [608, 403] width 12 height 18
click at [965, 364] on button "Close" at bounding box center [969, 366] width 24 height 24
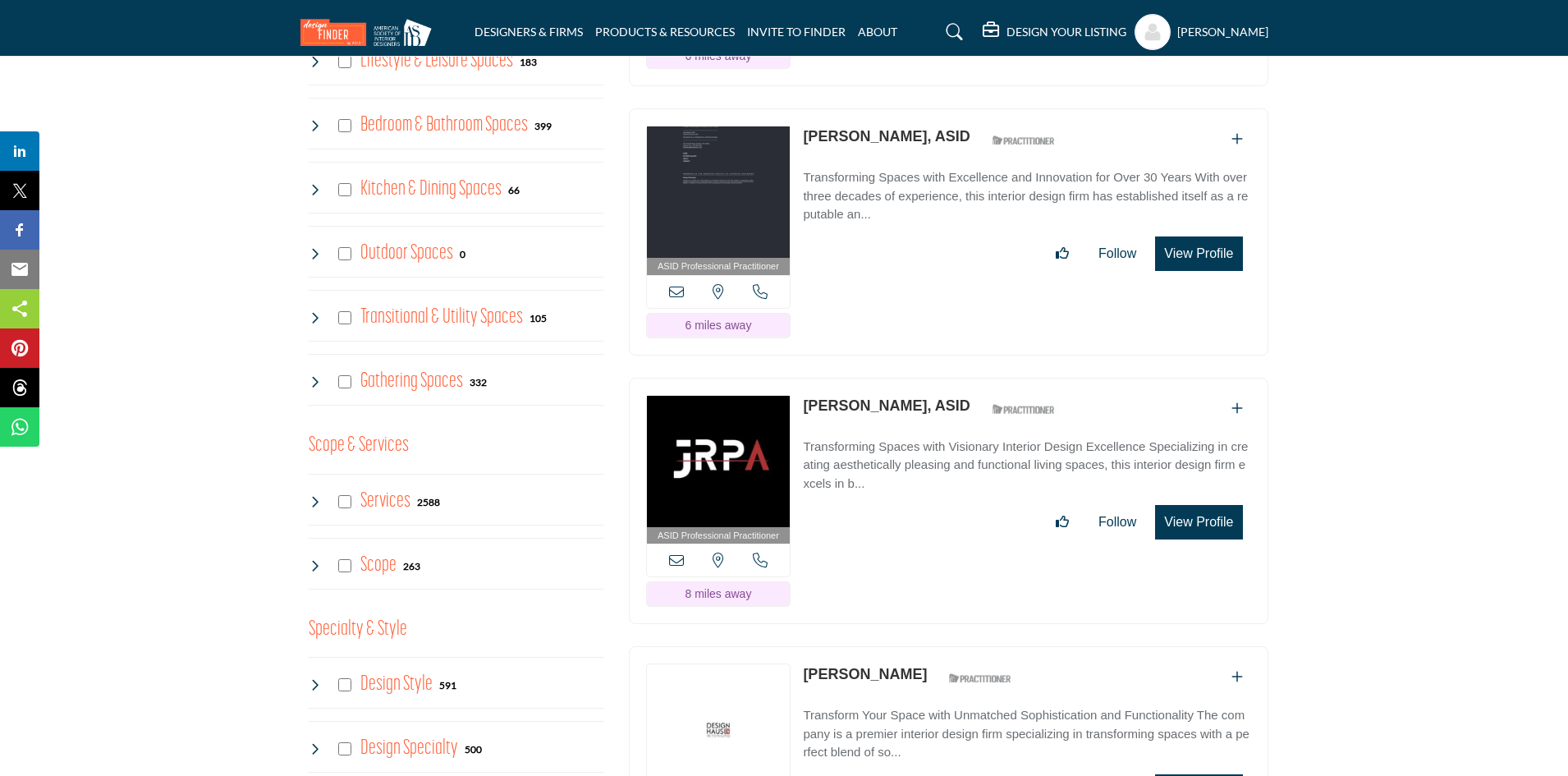
click at [760, 556] on icon at bounding box center [760, 560] width 15 height 15
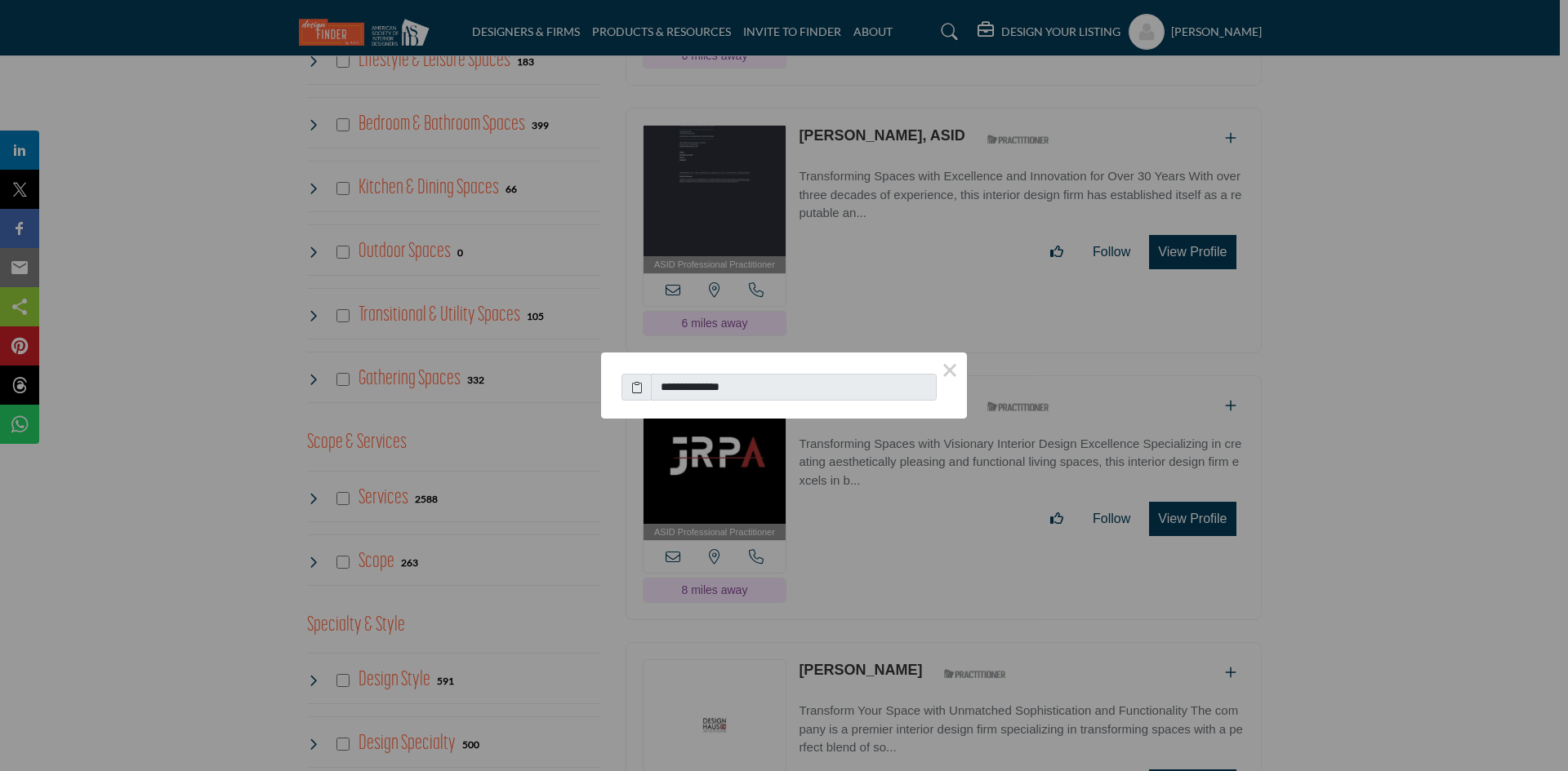
click at [631, 389] on icon at bounding box center [637, 388] width 12 height 18
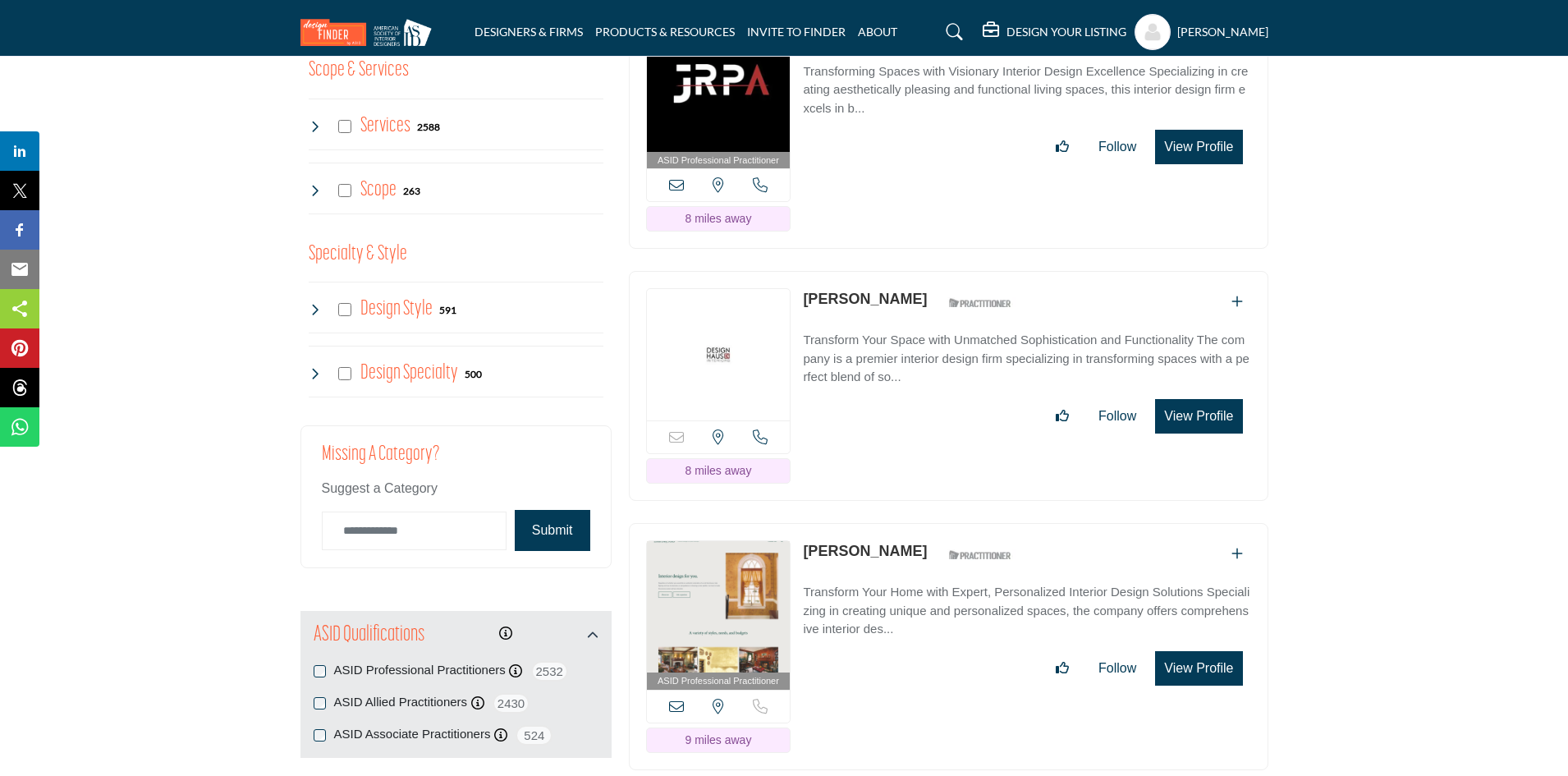
scroll to position [1643, 0]
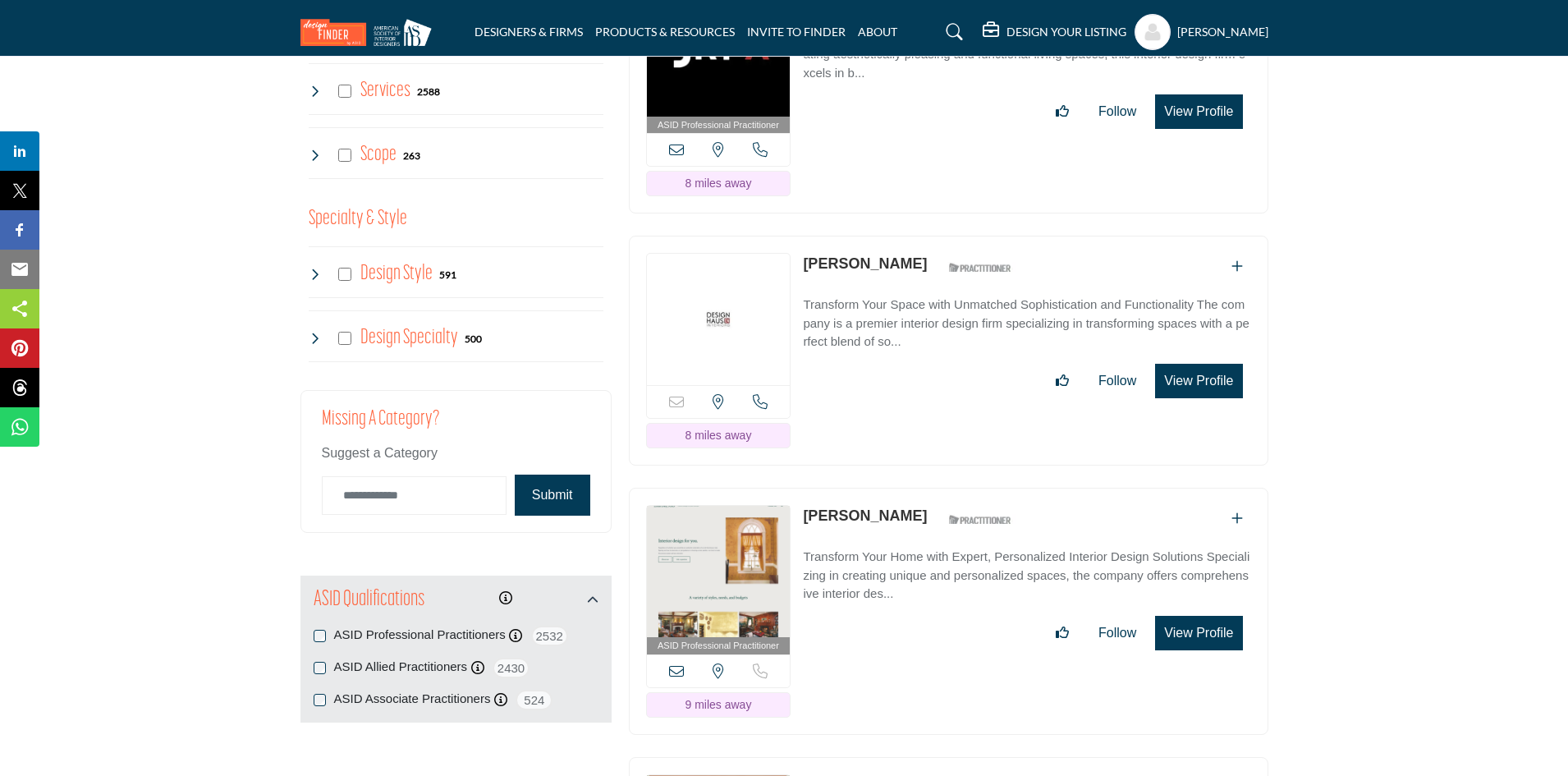
drag, startPoint x: 801, startPoint y: 258, endPoint x: 930, endPoint y: 258, distance: 129.0
click at [930, 258] on div "Sorry, but this listing is on a subscription plan which does not allow users to…" at bounding box center [949, 350] width 640 height 230
copy link "[PERSON_NAME]"
click at [760, 394] on icon at bounding box center [760, 401] width 15 height 15
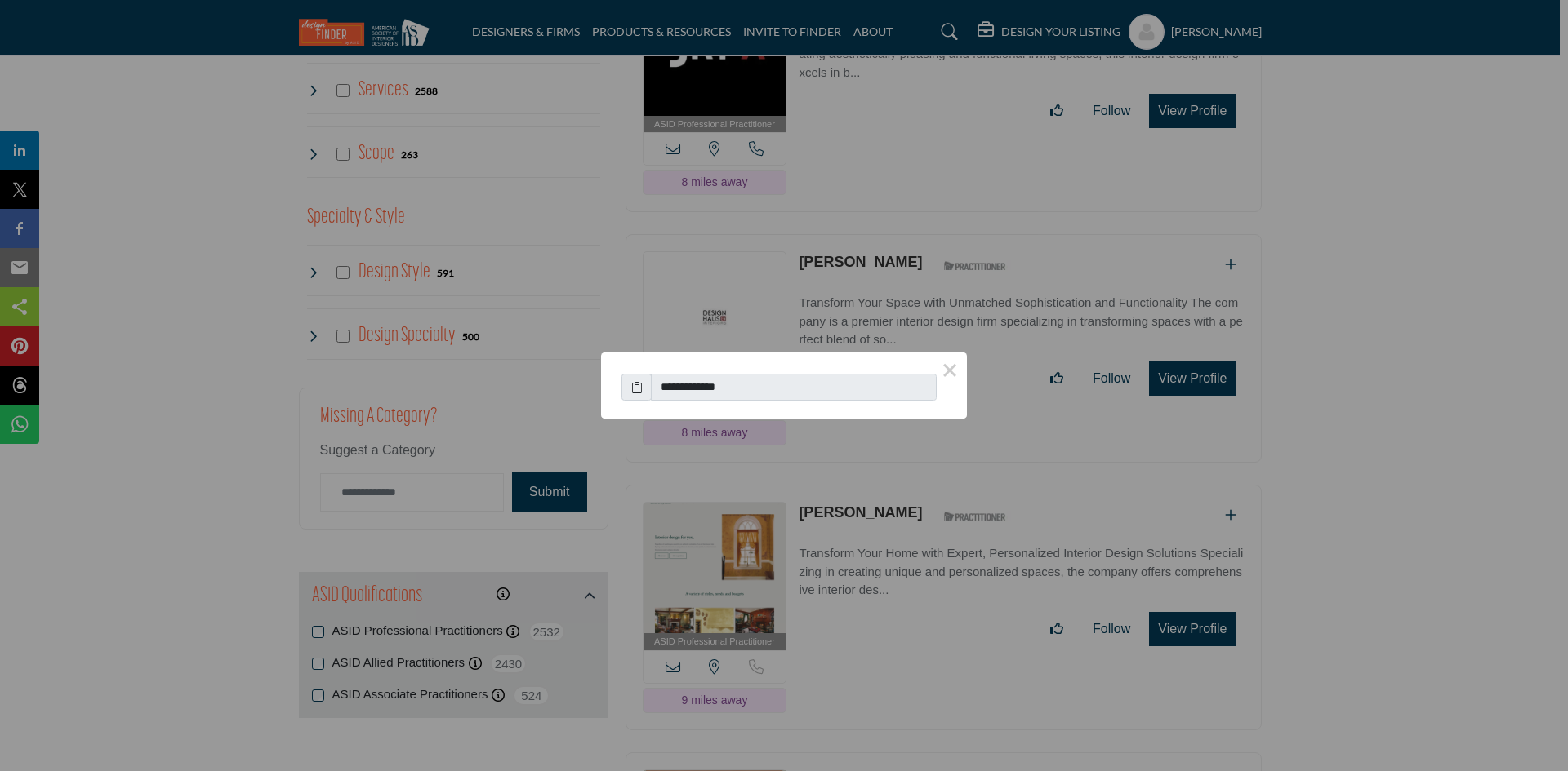
click at [946, 368] on button "×" at bounding box center [949, 369] width 34 height 34
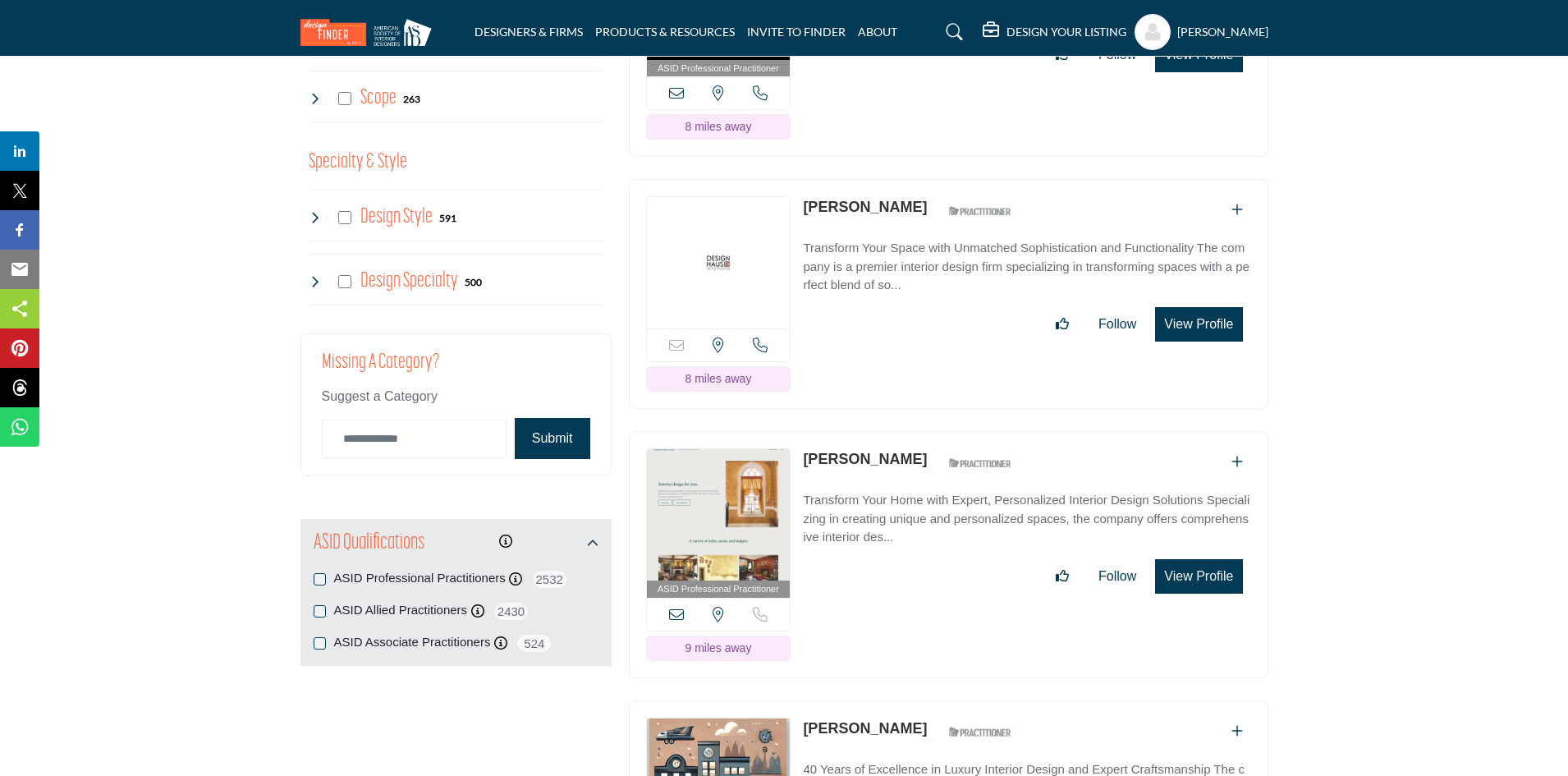
scroll to position [1725, 0]
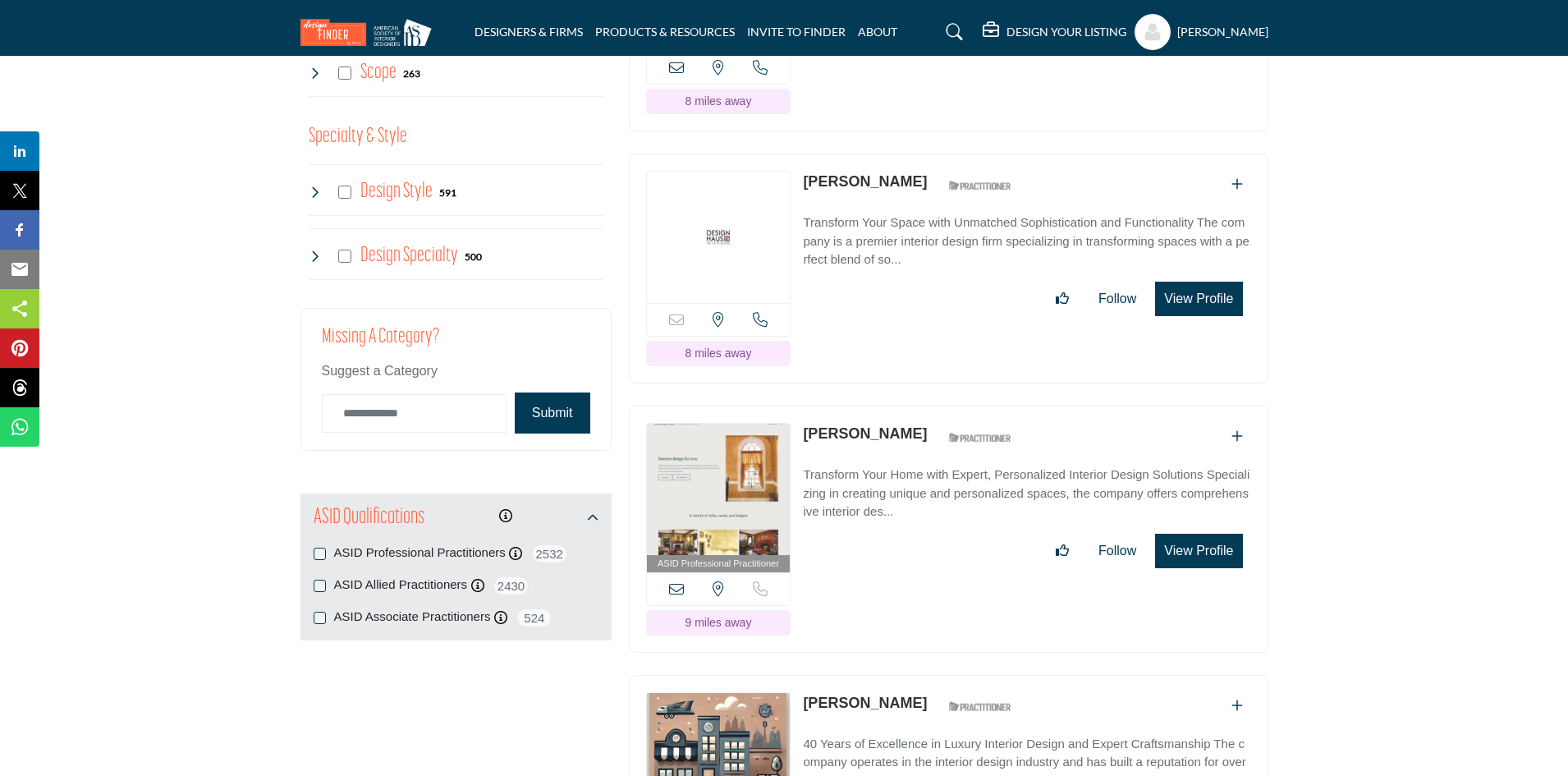
click at [681, 581] on icon at bounding box center [676, 588] width 15 height 15
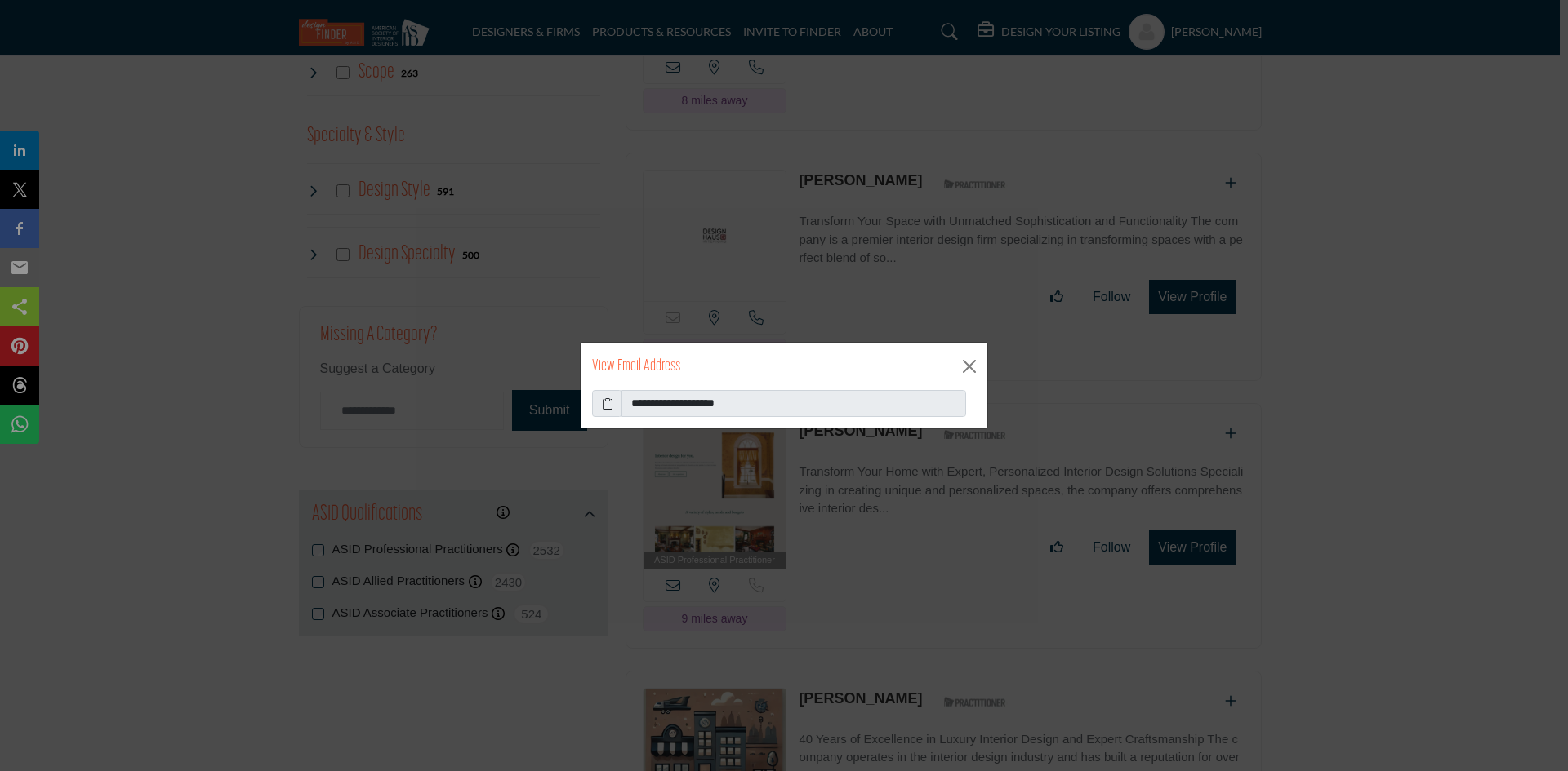
click at [603, 401] on icon at bounding box center [608, 403] width 12 height 18
click at [966, 368] on button "Close" at bounding box center [969, 366] width 24 height 24
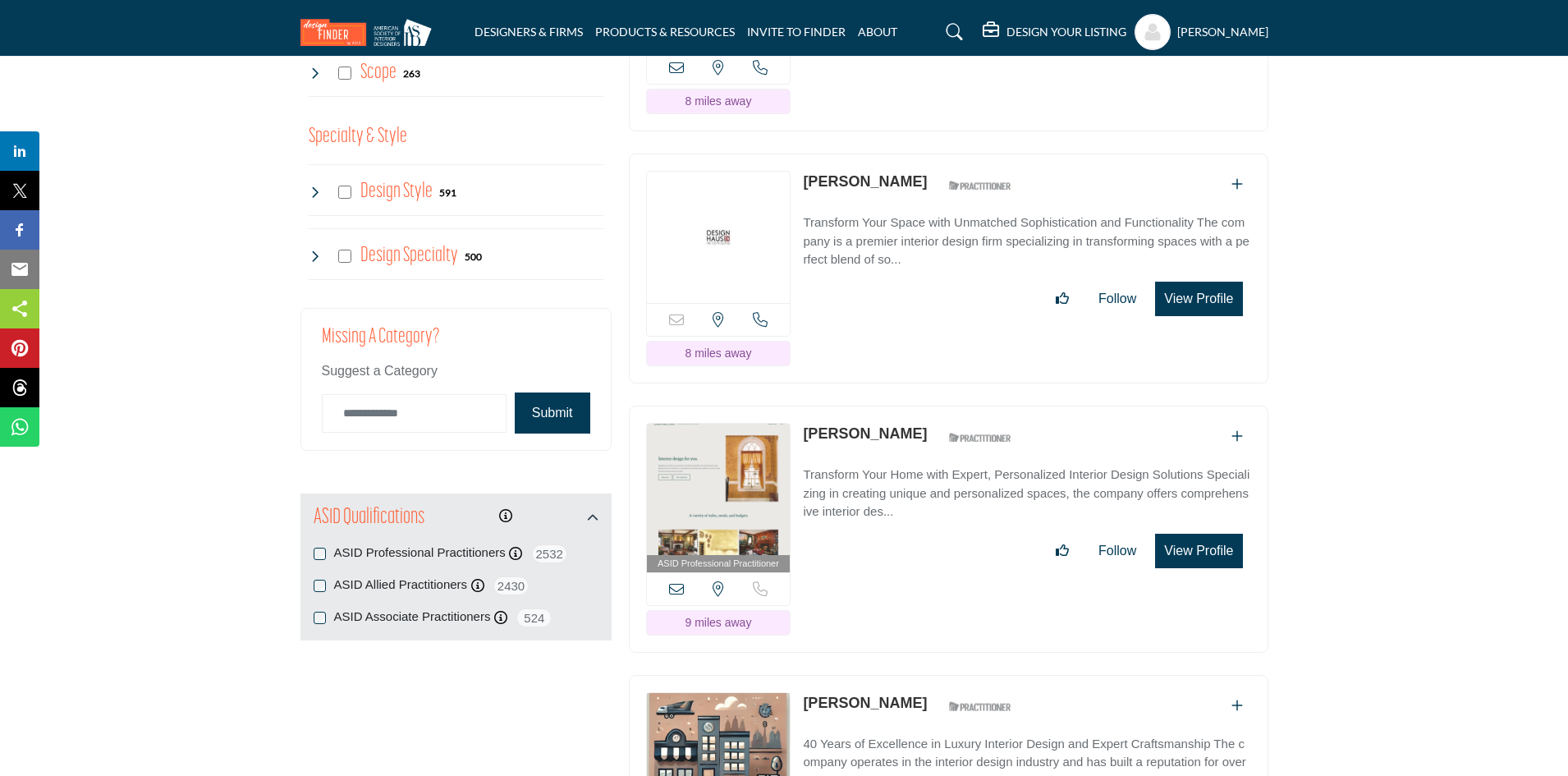
scroll to position [1972, 0]
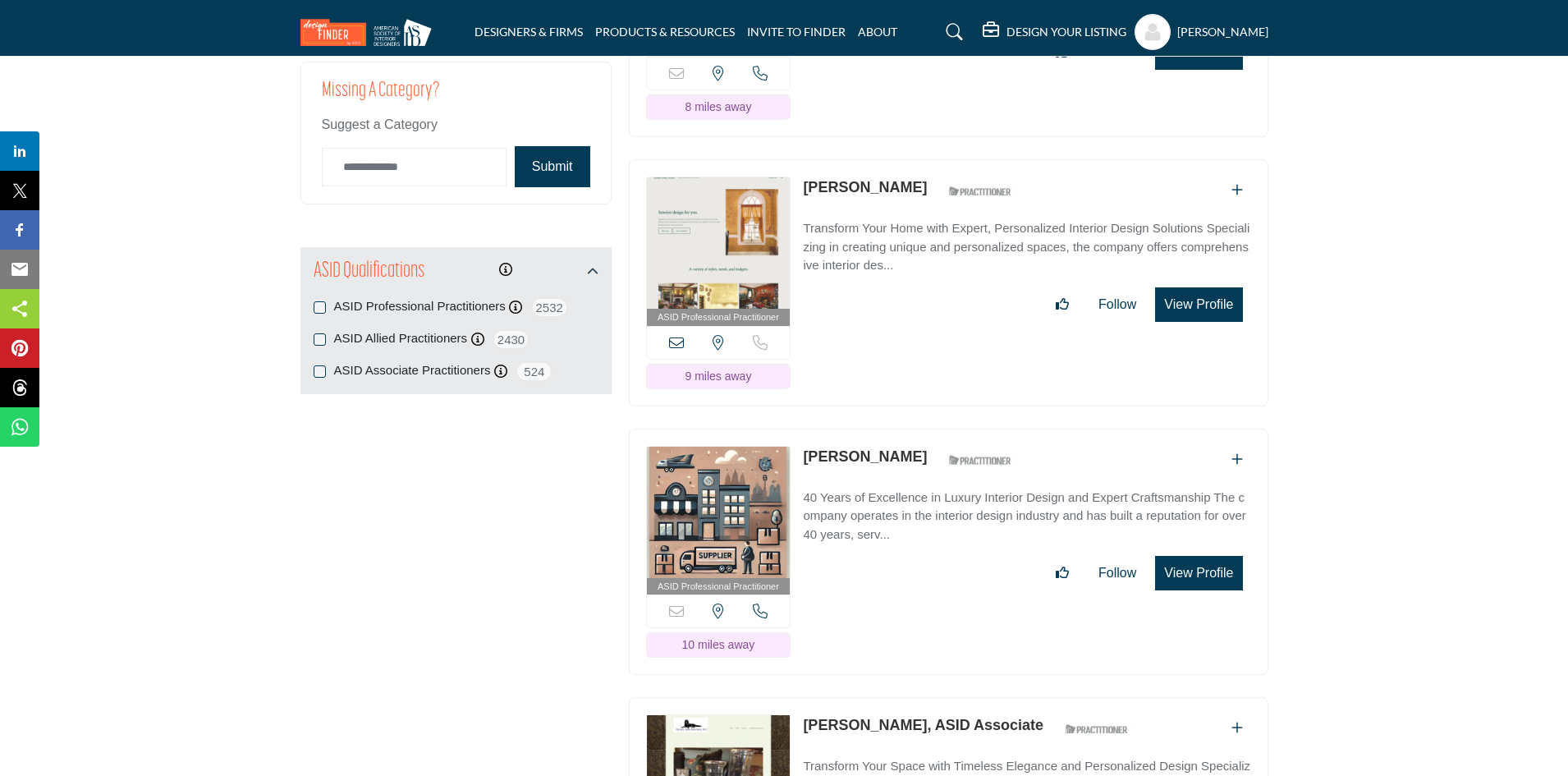
click at [759, 607] on icon at bounding box center [760, 611] width 15 height 15
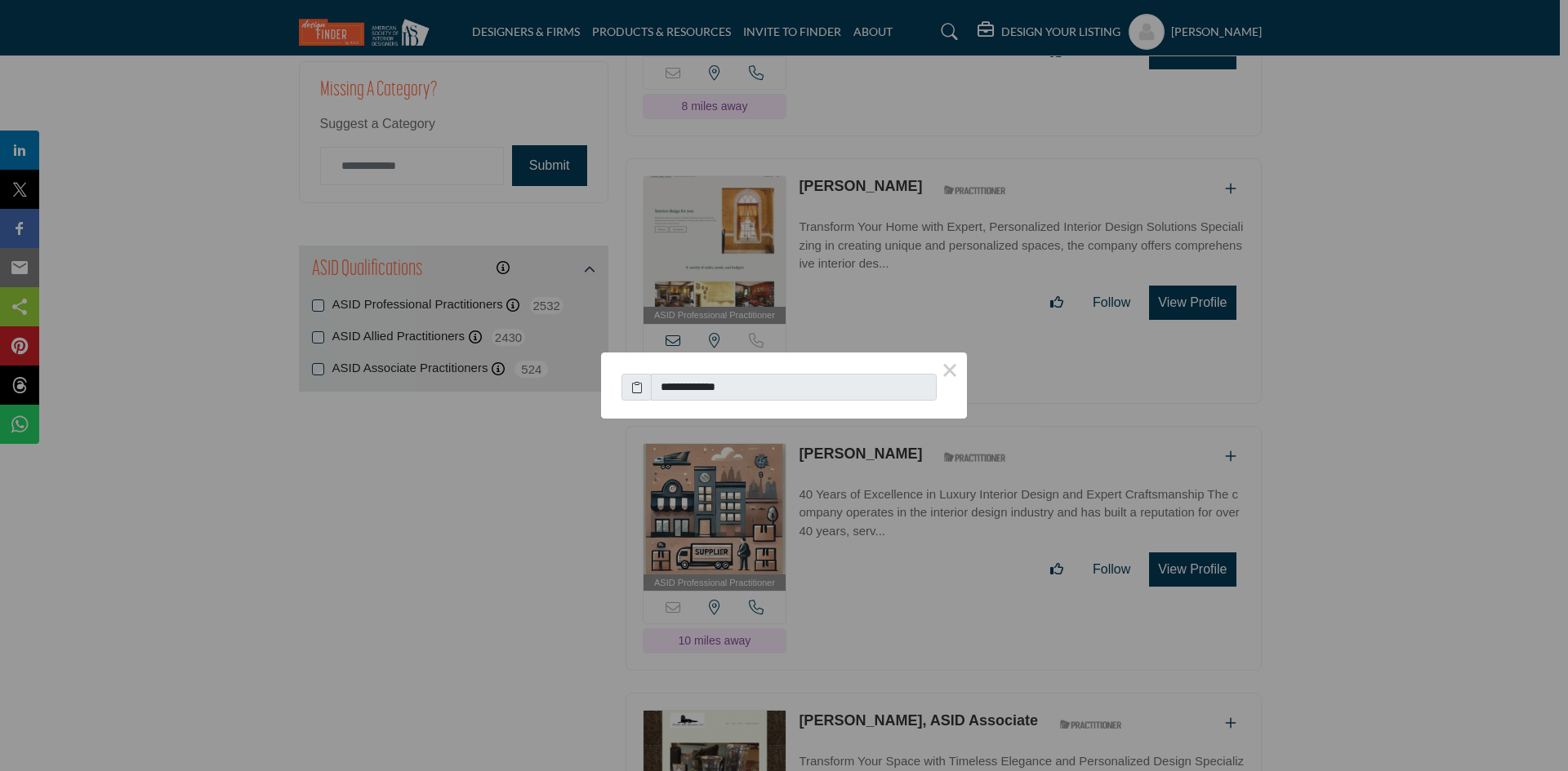
click at [638, 387] on icon at bounding box center [637, 388] width 12 height 18
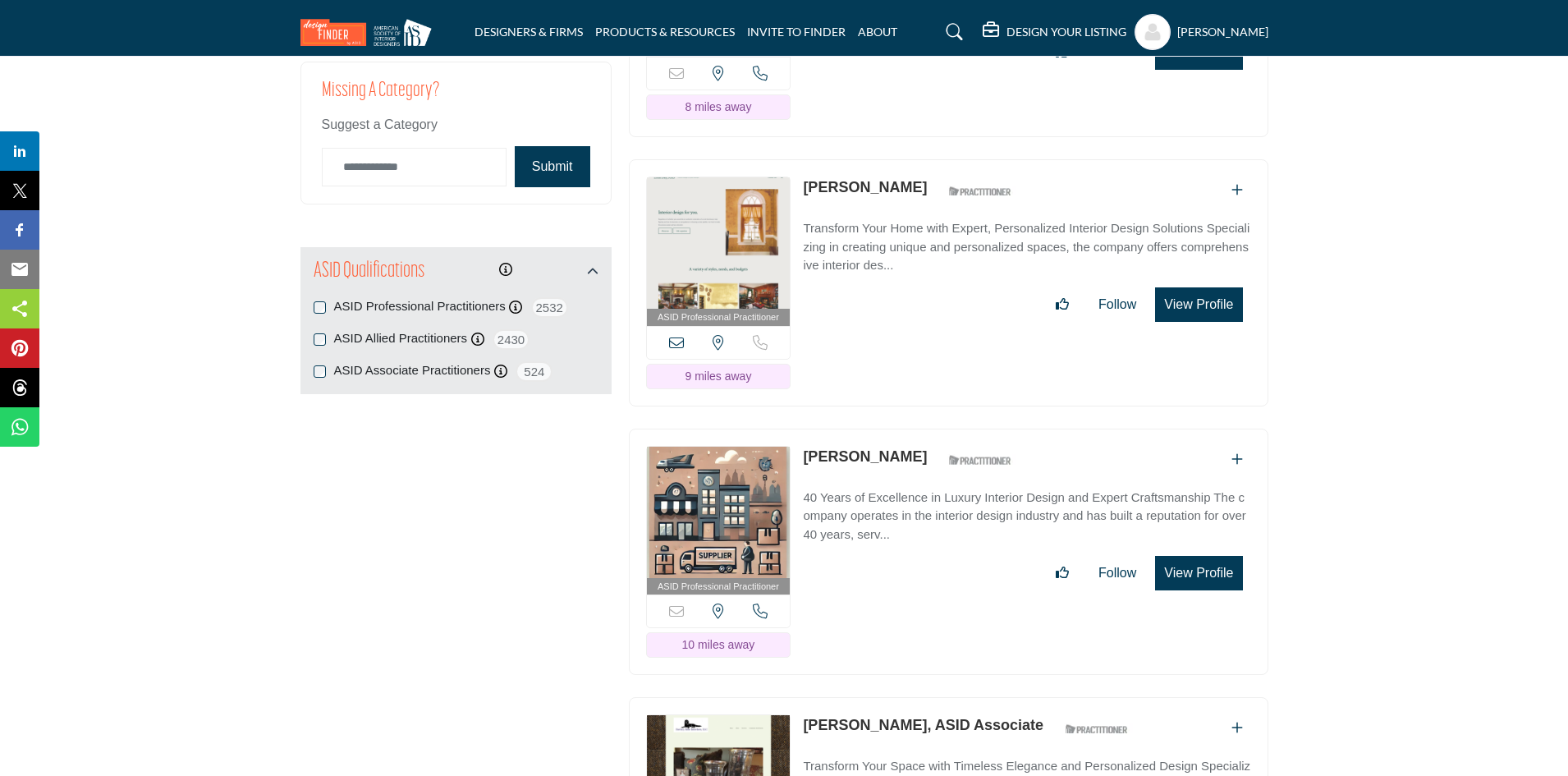
click at [763, 604] on icon at bounding box center [760, 611] width 15 height 15
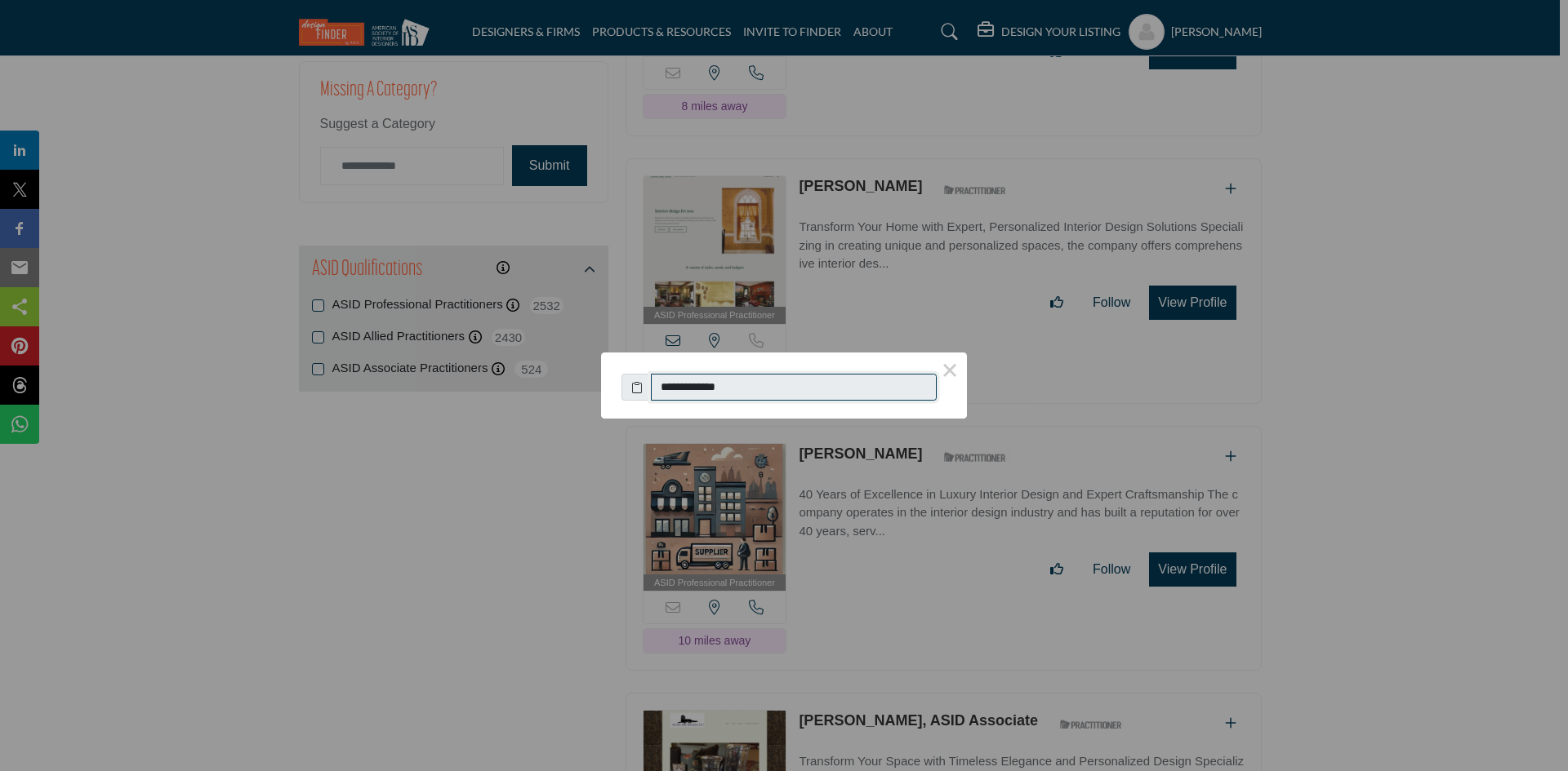
drag, startPoint x: 756, startPoint y: 389, endPoint x: 603, endPoint y: 389, distance: 153.0
click at [603, 389] on div "**********" at bounding box center [784, 379] width 366 height 53
click at [945, 368] on button "×" at bounding box center [949, 369] width 34 height 34
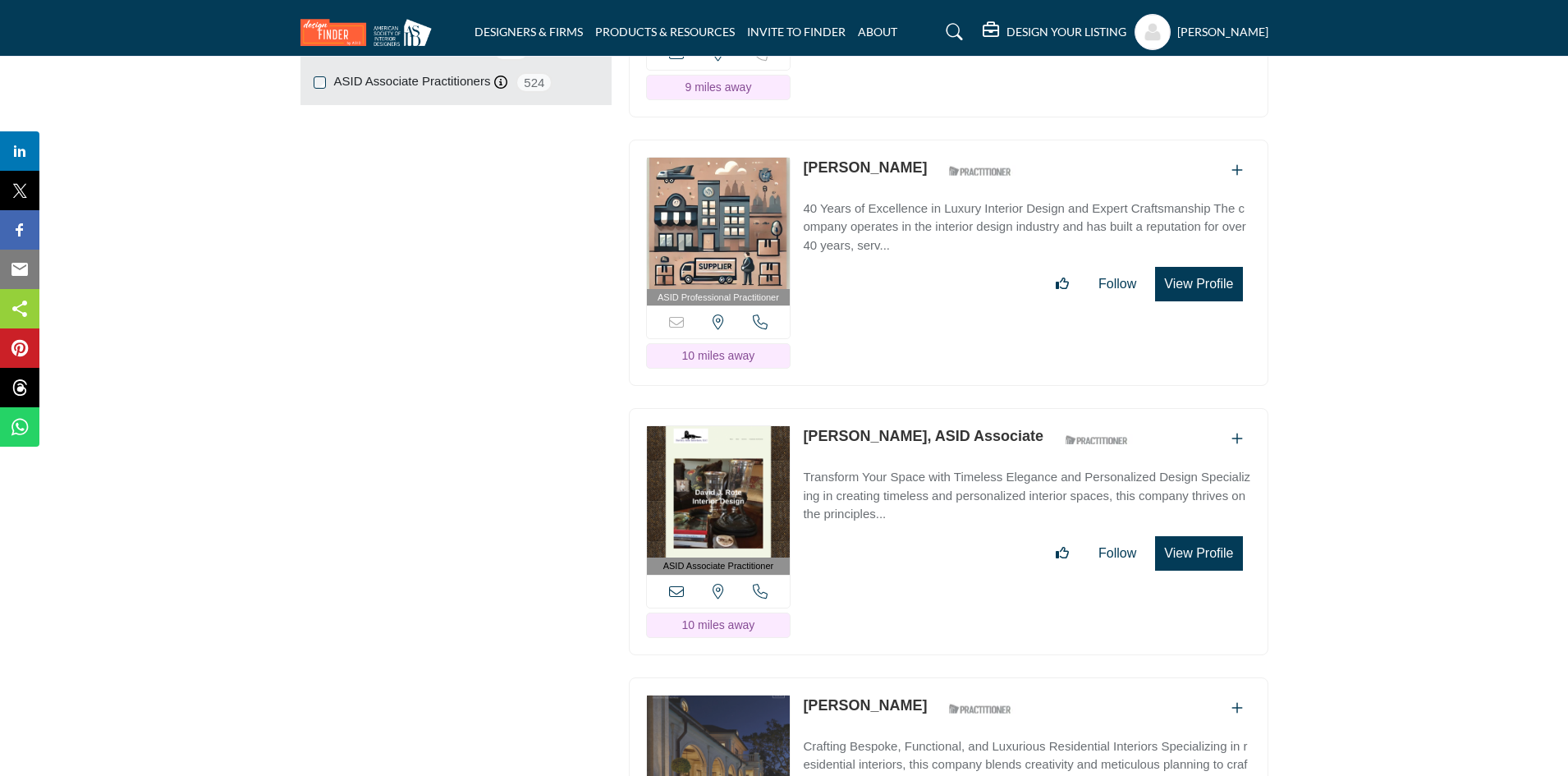
scroll to position [2301, 0]
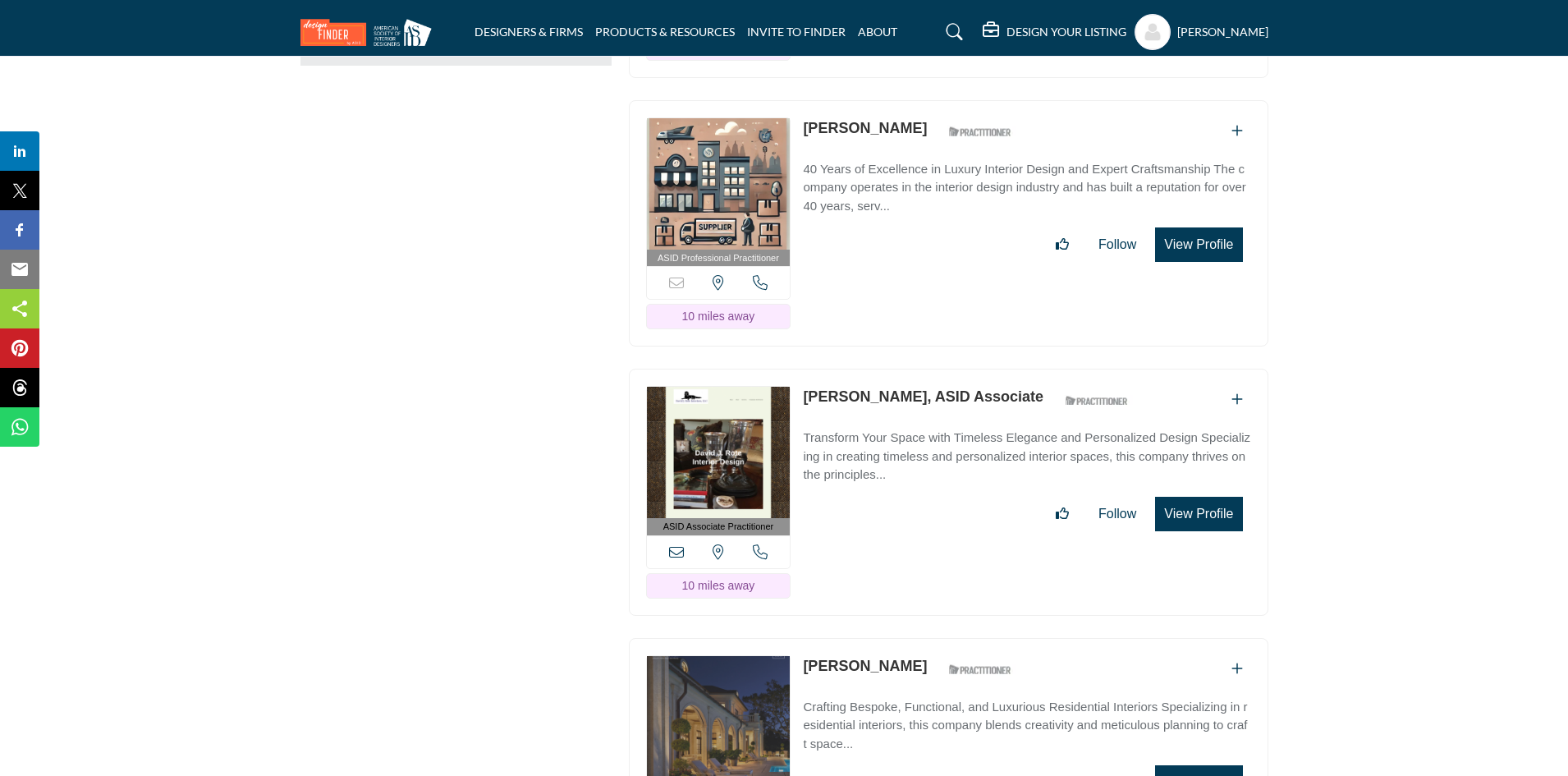
drag, startPoint x: 798, startPoint y: 387, endPoint x: 1001, endPoint y: 402, distance: 203.6
click at [1001, 402] on div "ASID Associate Practitioner ASID Associate Practitioners have a degree in any m…" at bounding box center [949, 492] width 640 height 248
copy link "[PERSON_NAME], ASID Associate"
click at [677, 546] on icon at bounding box center [676, 552] width 15 height 15
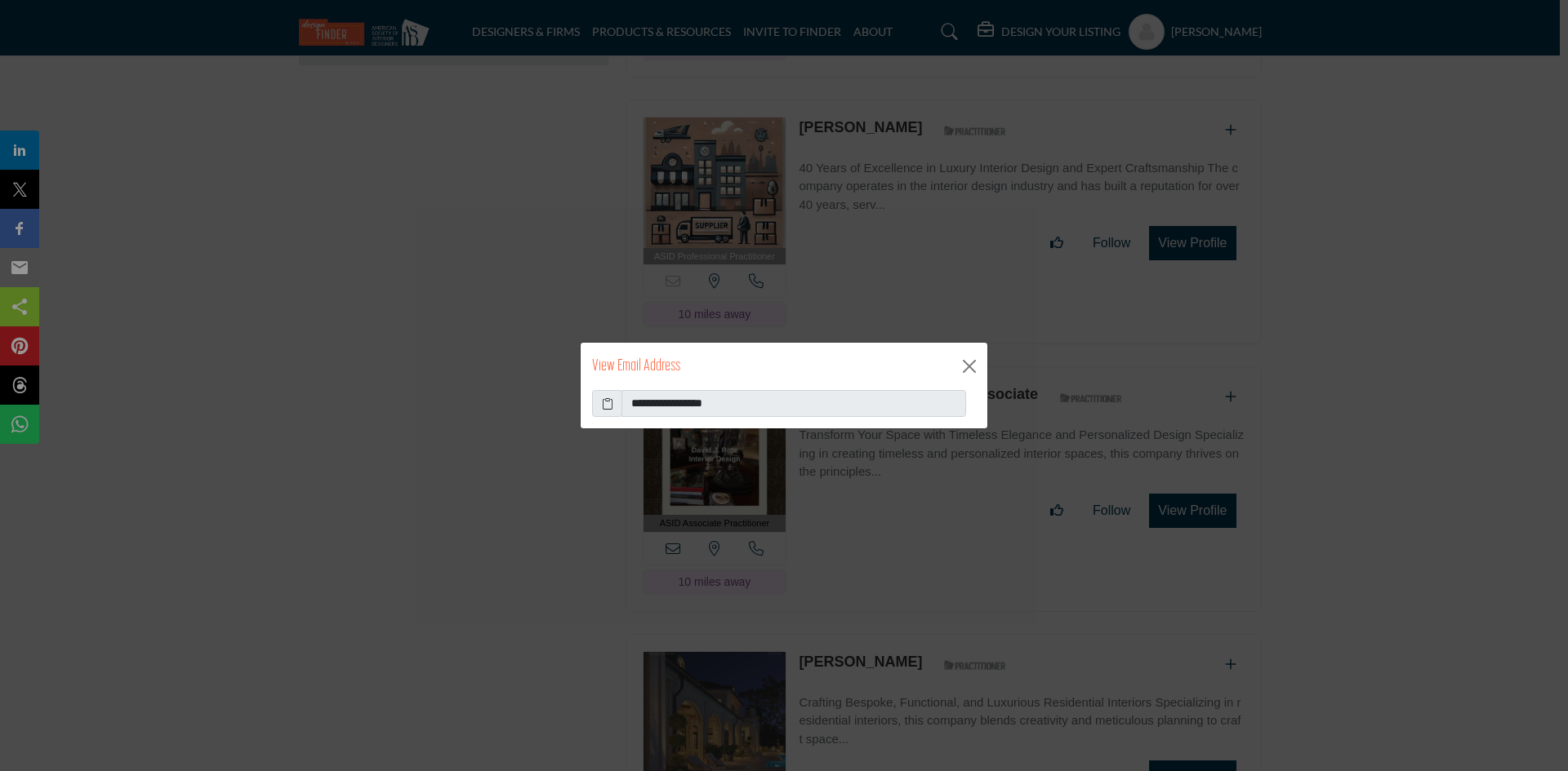
click at [604, 404] on icon at bounding box center [608, 403] width 12 height 18
click at [965, 364] on button "Close" at bounding box center [969, 366] width 24 height 24
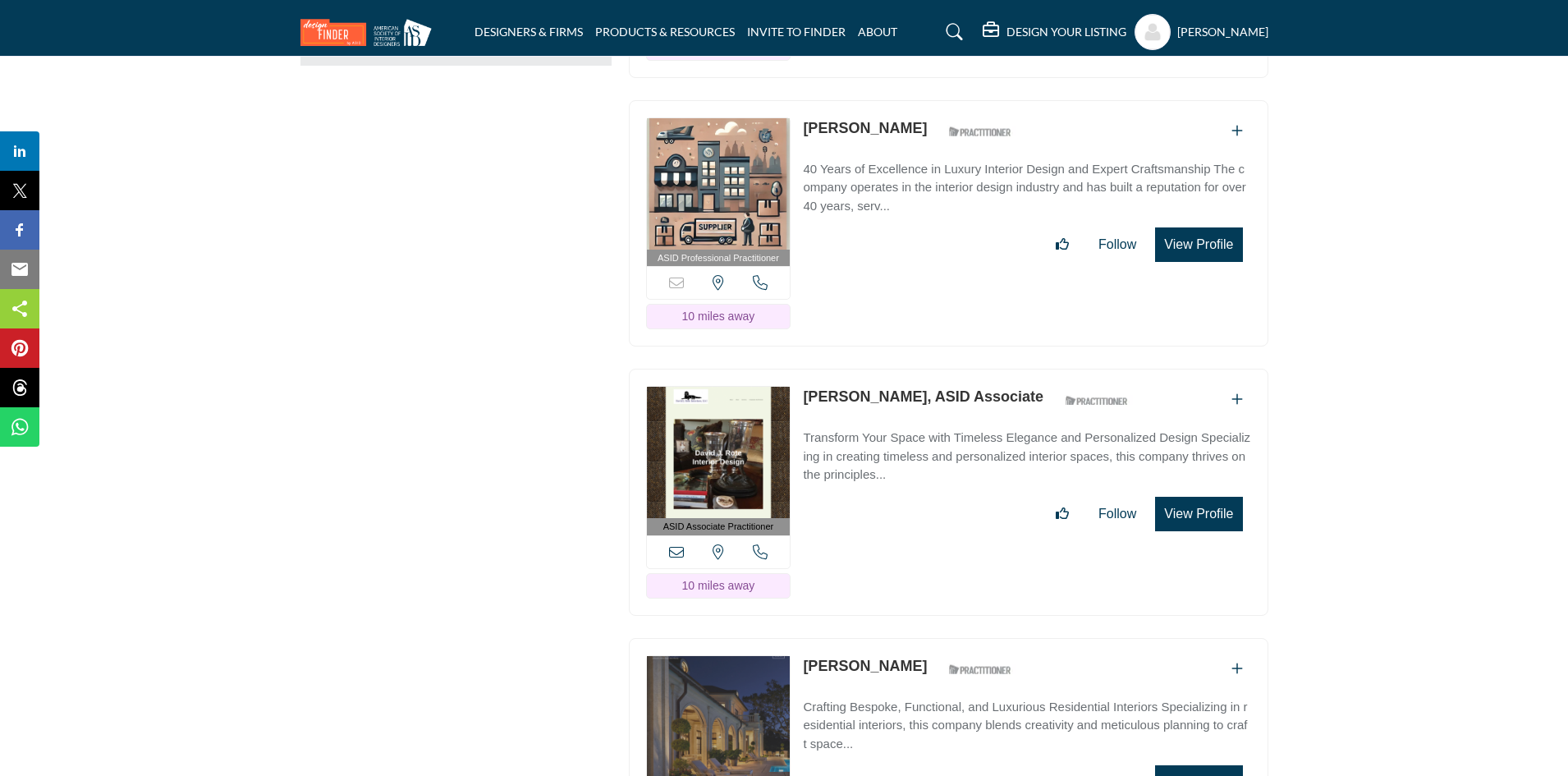
click at [757, 545] on icon at bounding box center [760, 552] width 15 height 15
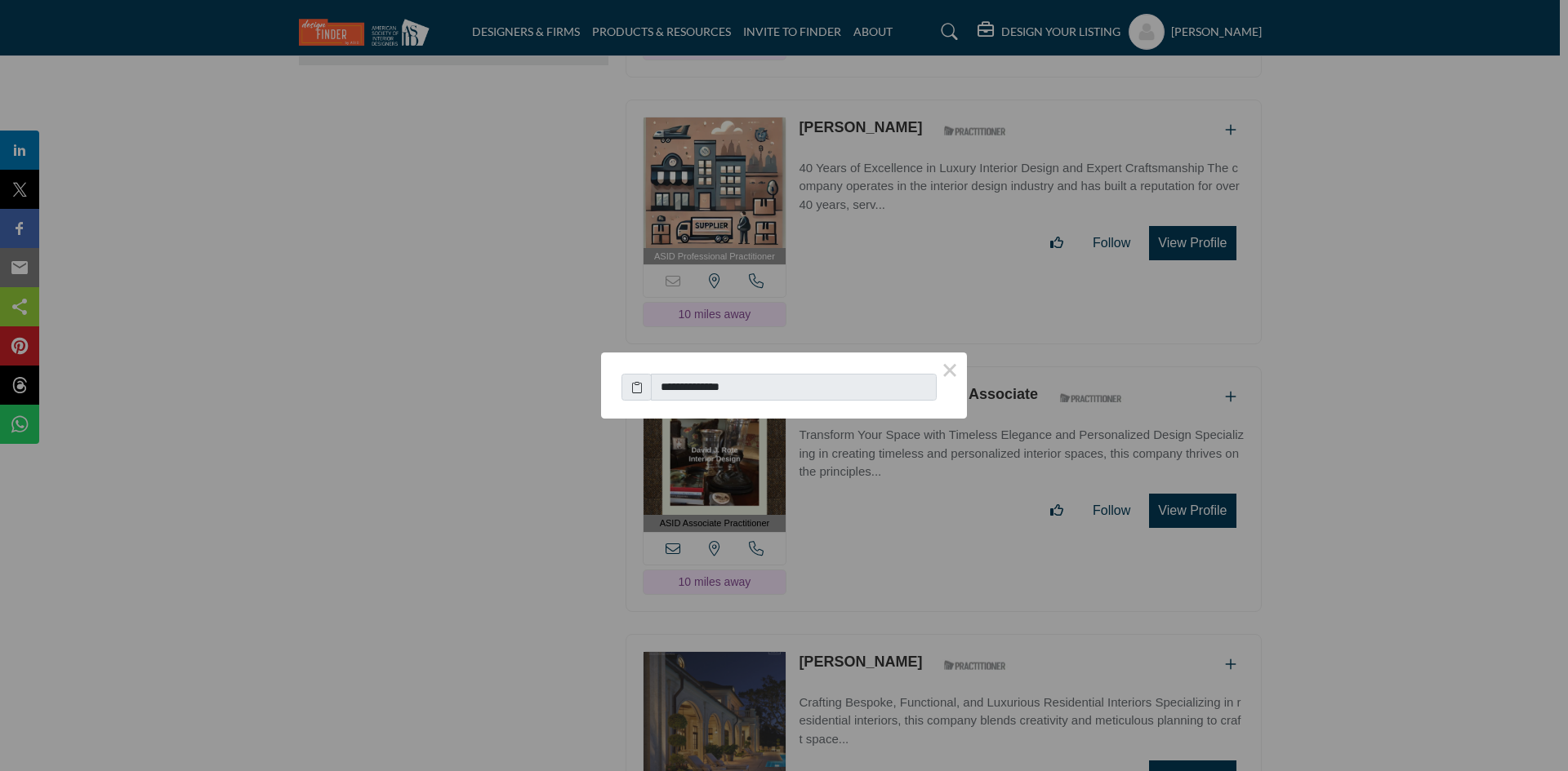
click at [622, 390] on span at bounding box center [636, 387] width 30 height 28
click at [638, 388] on icon at bounding box center [637, 388] width 12 height 18
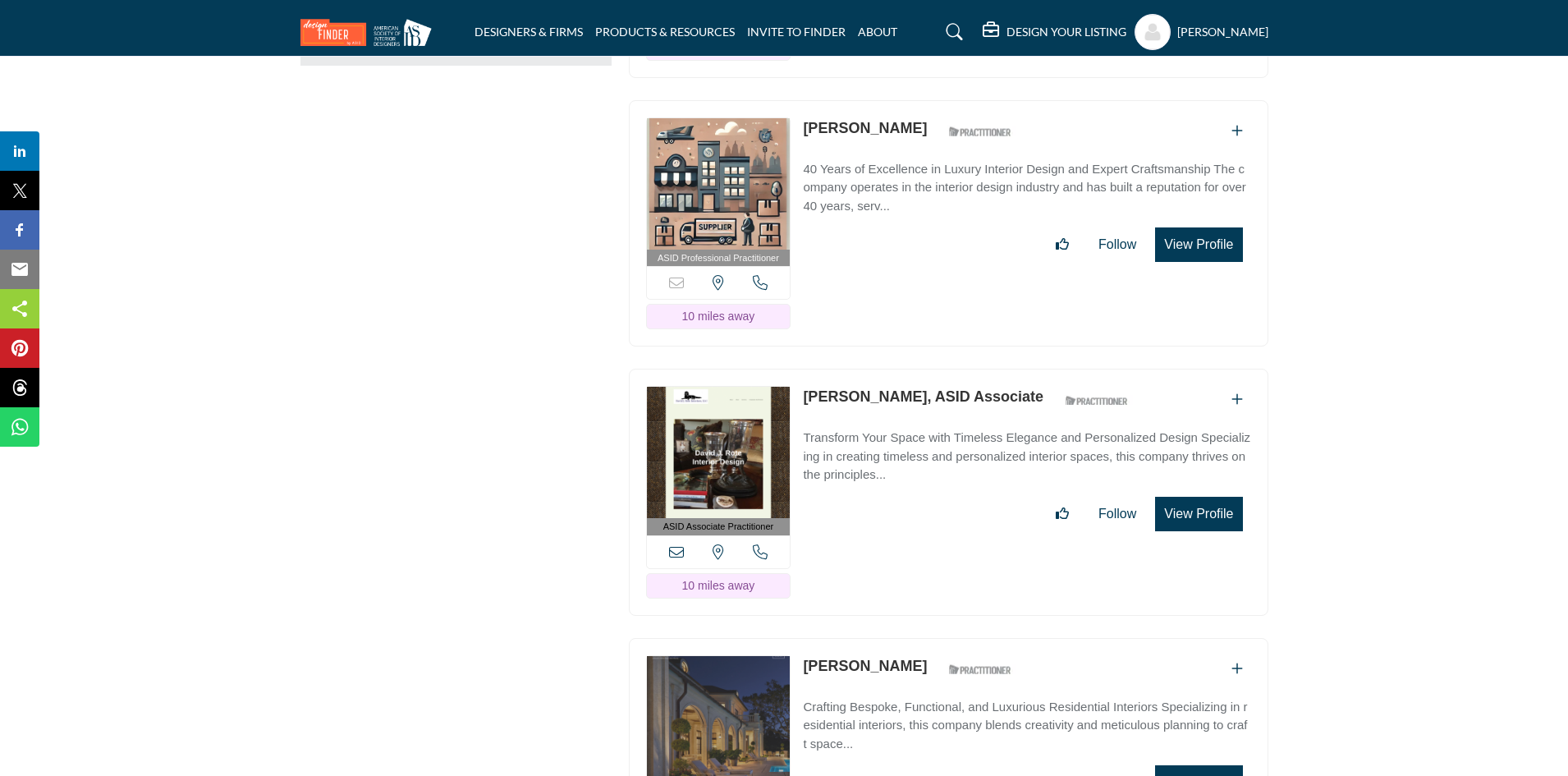
click at [763, 545] on icon at bounding box center [760, 552] width 15 height 15
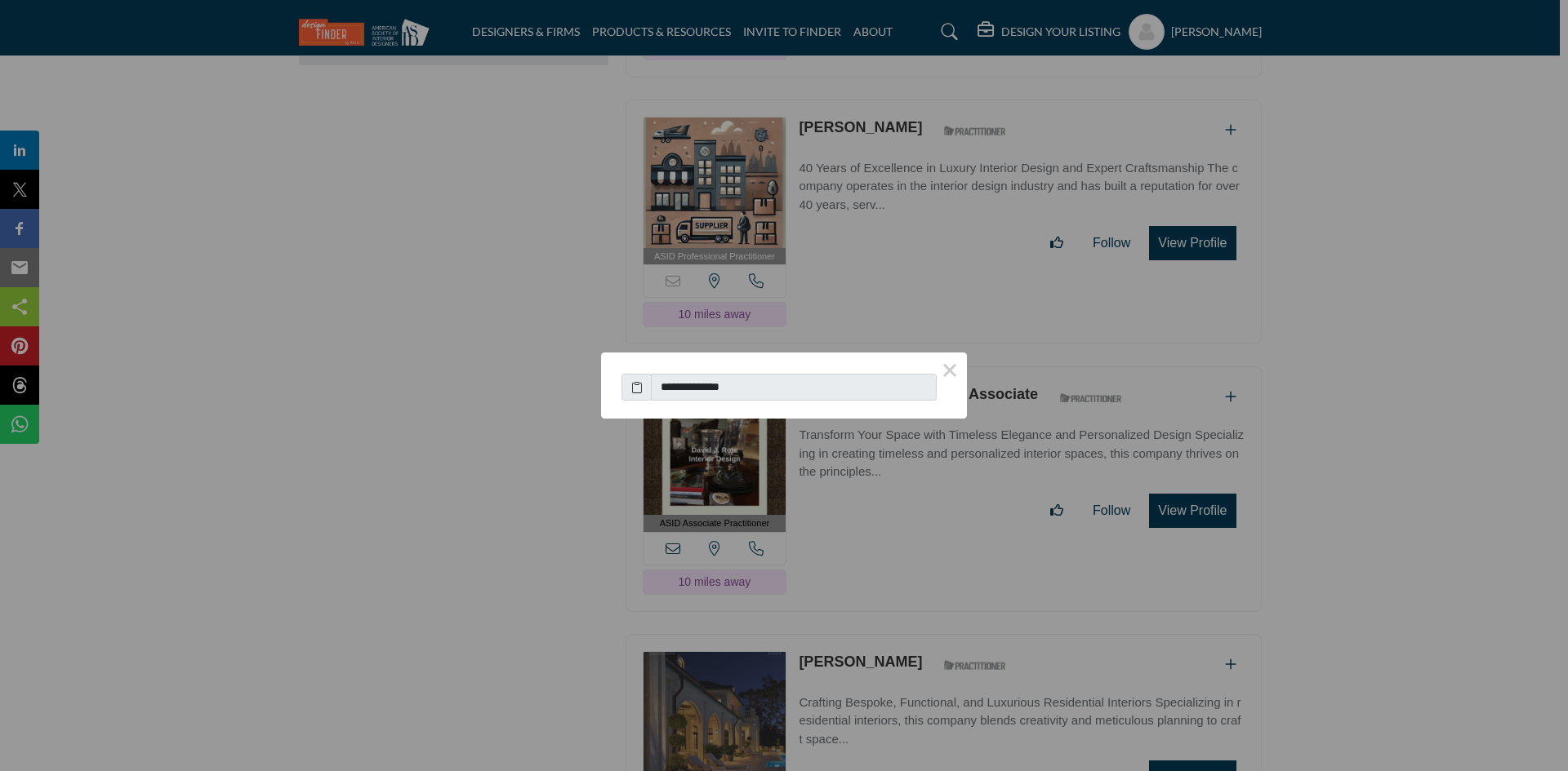
click at [637, 389] on icon at bounding box center [637, 388] width 12 height 18
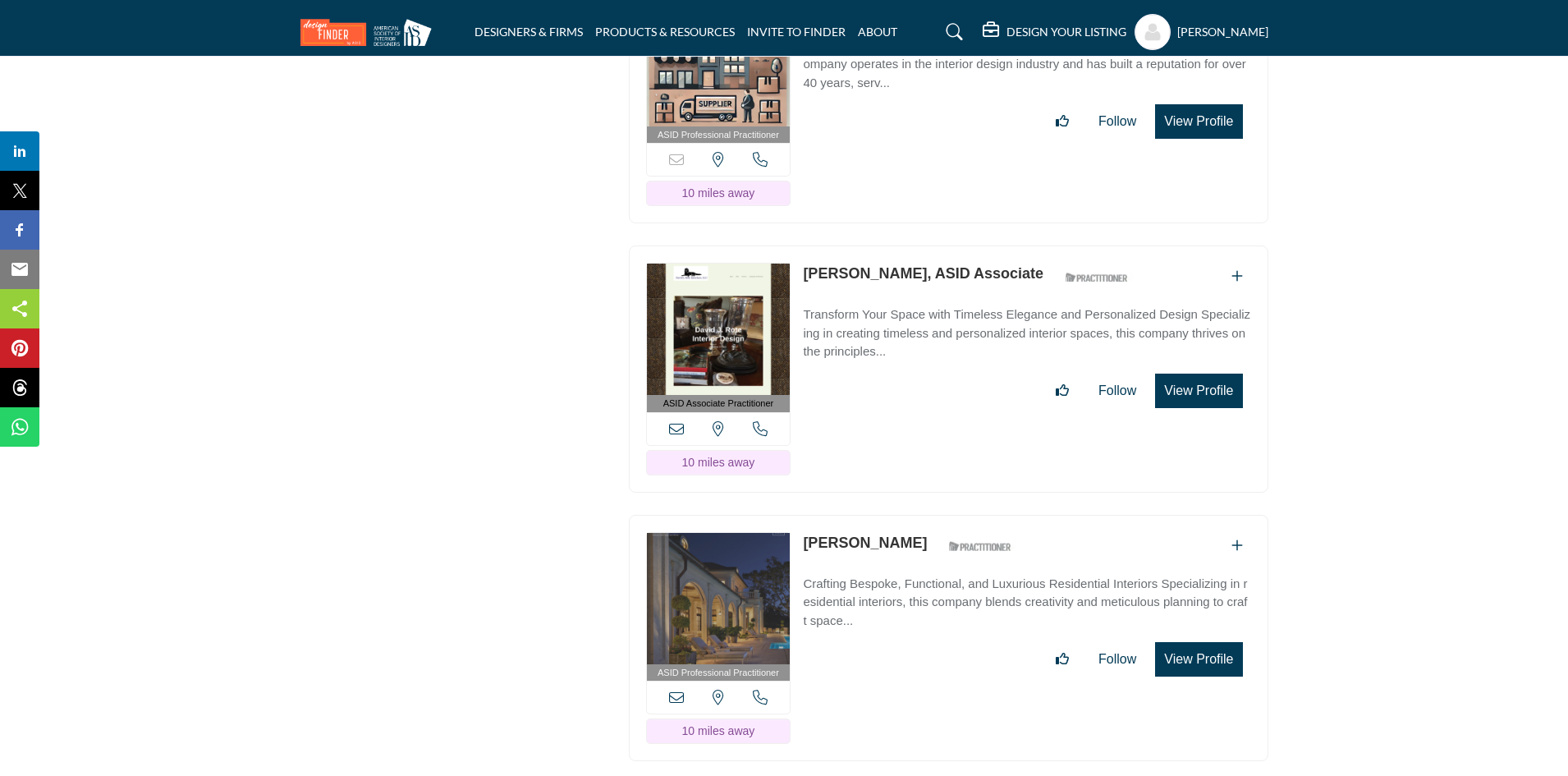
scroll to position [2546, 0]
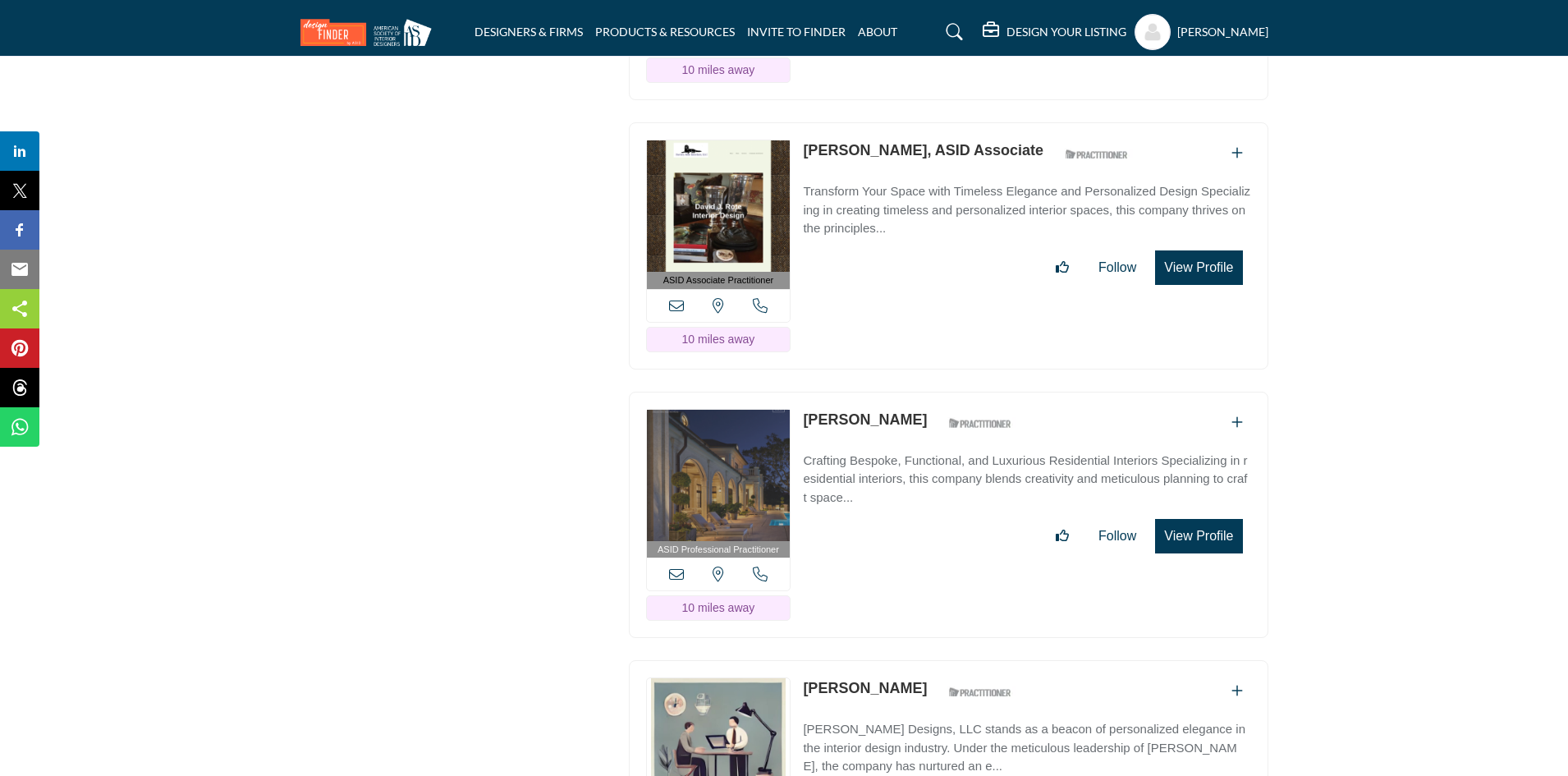
click at [749, 564] on div "View email address of this listing View the location of this listing Call Number" at bounding box center [719, 574] width 144 height 33
click at [755, 567] on icon at bounding box center [760, 573] width 15 height 15
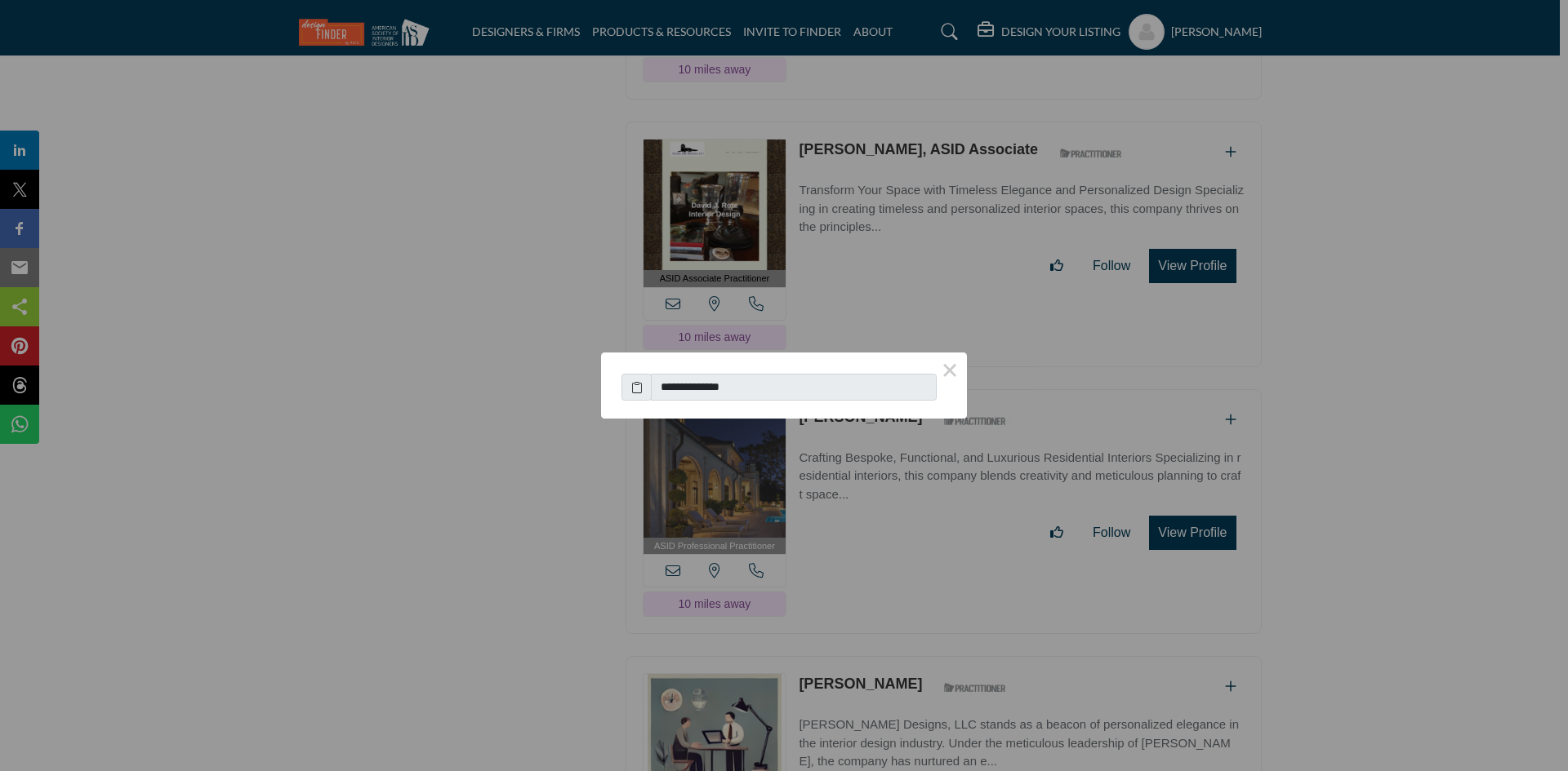
click at [633, 387] on icon at bounding box center [637, 388] width 12 height 18
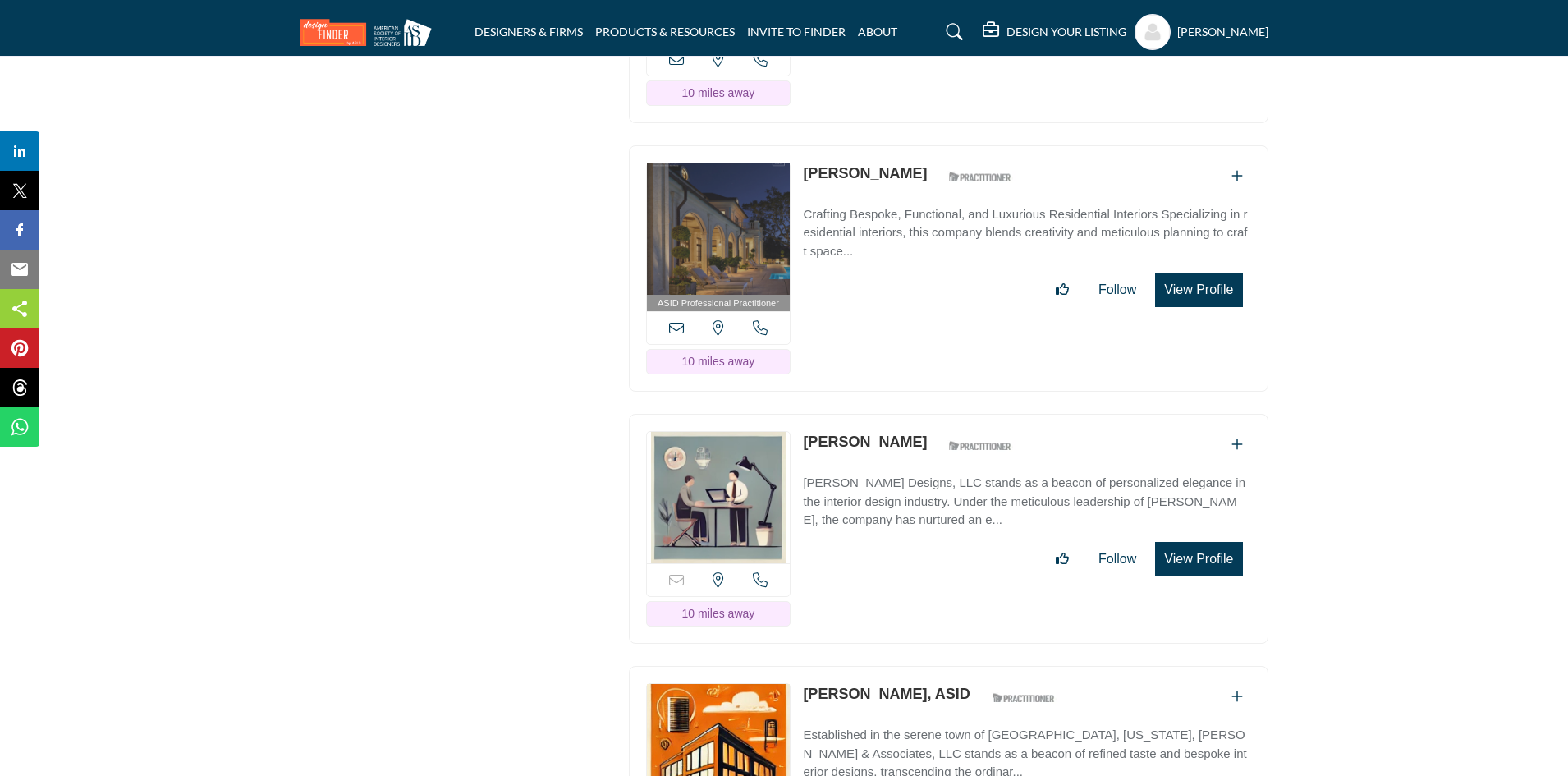
scroll to position [2875, 0]
